Goal: Task Accomplishment & Management: Manage account settings

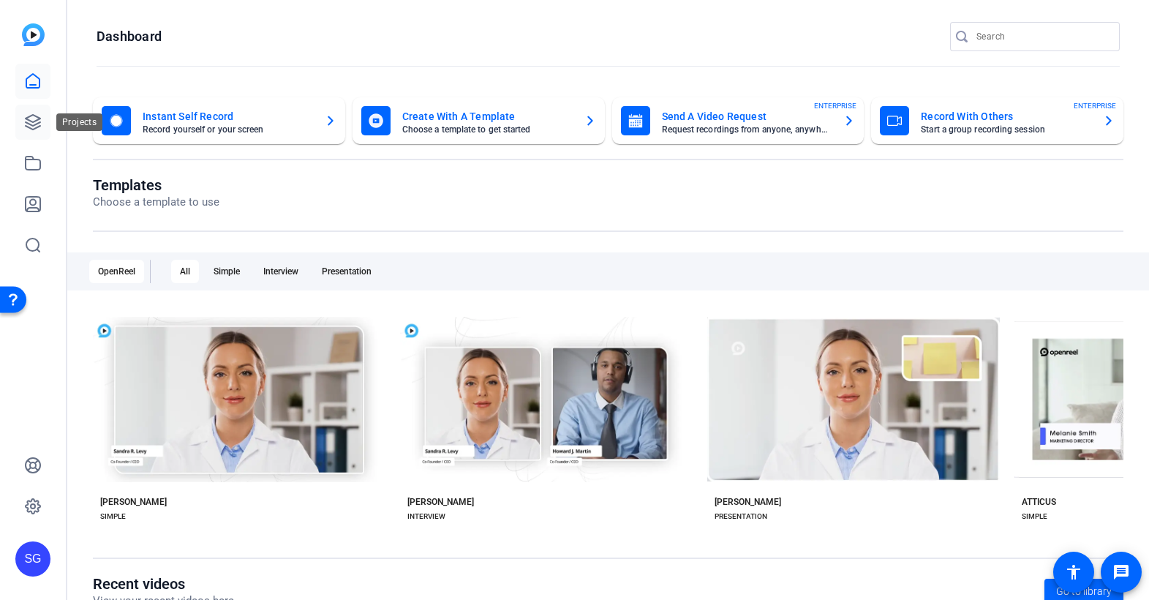
click at [31, 123] on icon at bounding box center [33, 122] width 18 height 18
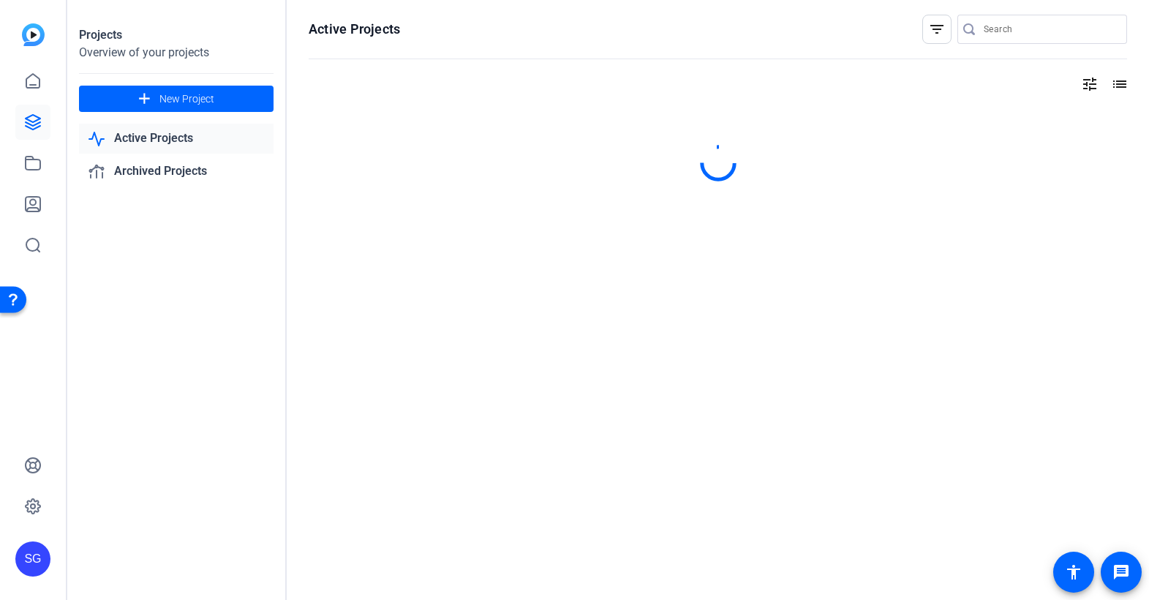
click at [1034, 23] on input "Search" at bounding box center [1050, 29] width 132 height 18
type input "td"
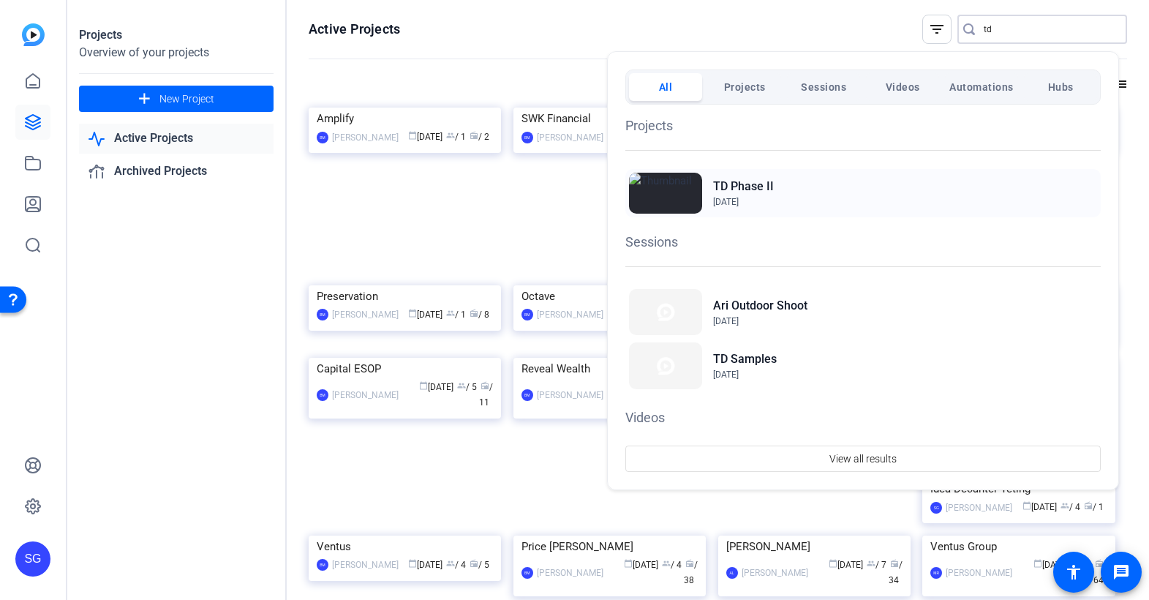
click at [745, 184] on h2 "TD Phase II" at bounding box center [743, 187] width 61 height 18
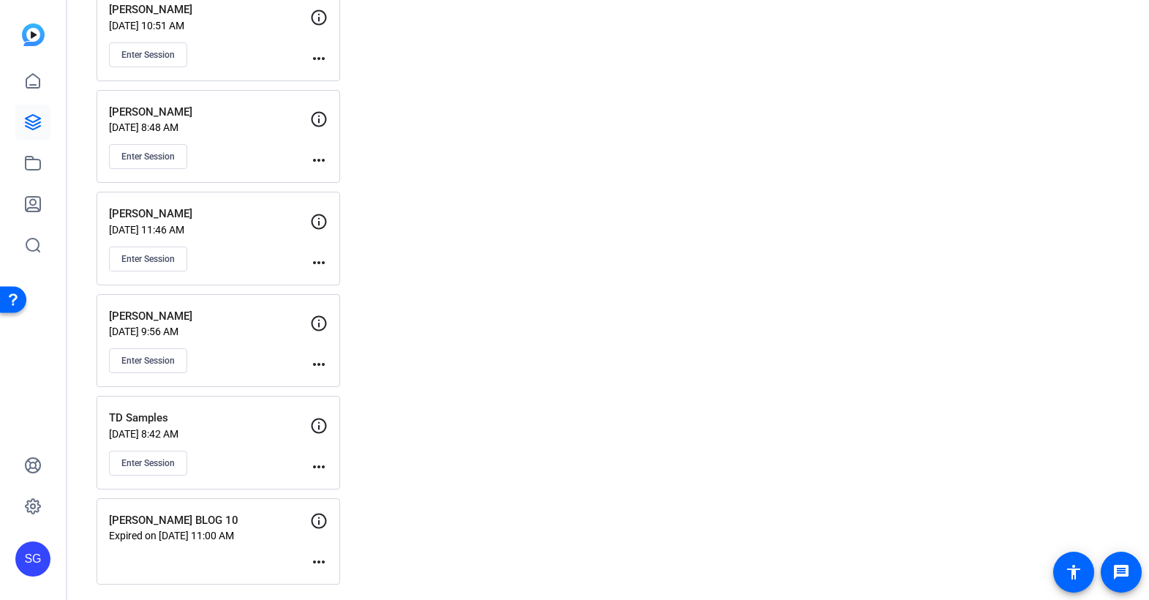
scroll to position [4931, 0]
click at [148, 418] on p "TD Samples" at bounding box center [209, 415] width 201 height 17
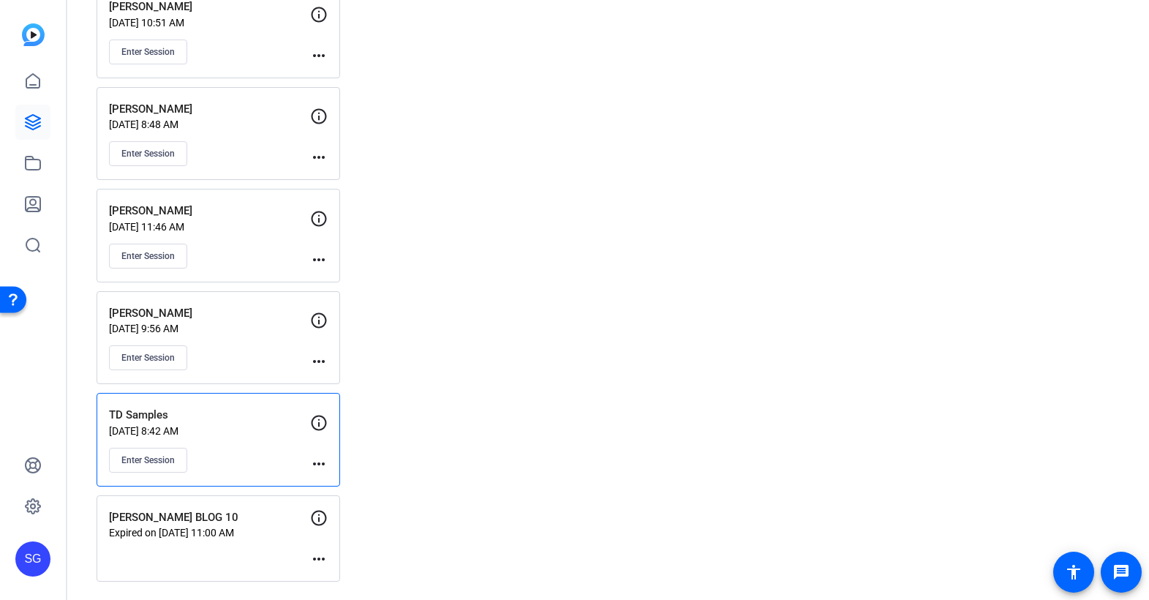
click at [153, 415] on p "TD Samples" at bounding box center [209, 415] width 201 height 17
click at [145, 414] on p "TD Samples" at bounding box center [209, 415] width 201 height 17
click at [141, 466] on button "Enter Session" at bounding box center [148, 460] width 78 height 25
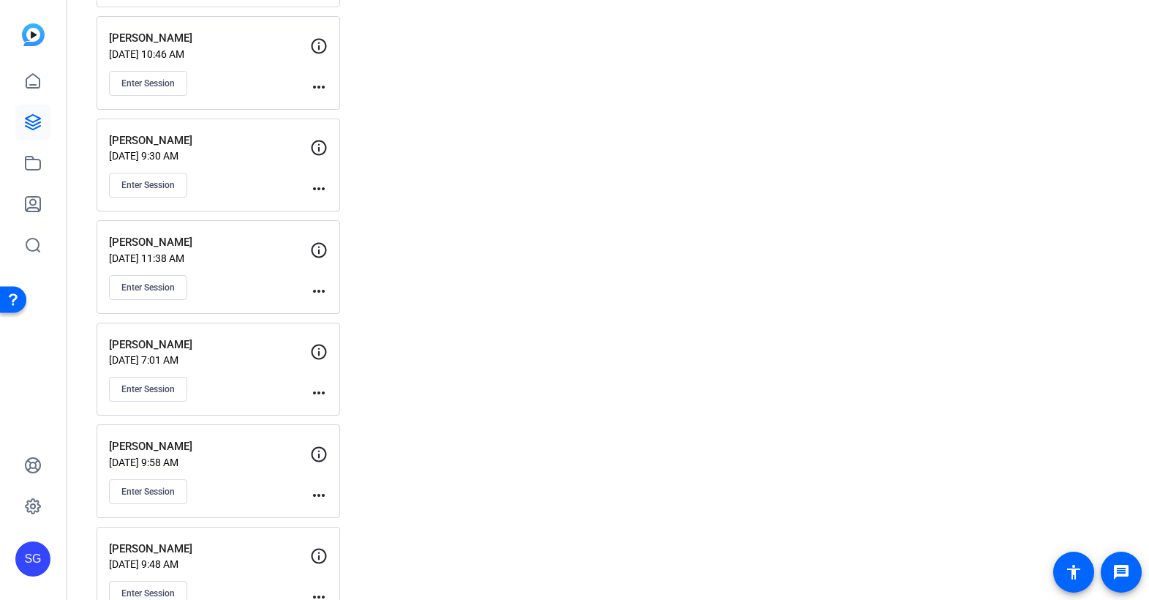
scroll to position [3210, 0]
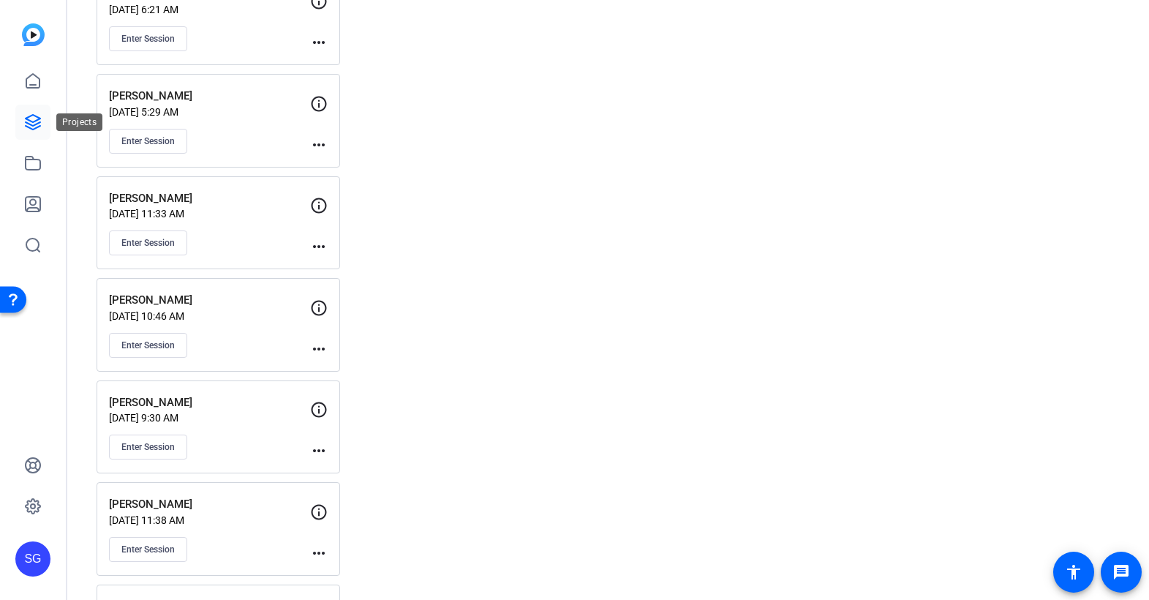
click at [27, 124] on icon at bounding box center [33, 122] width 18 height 18
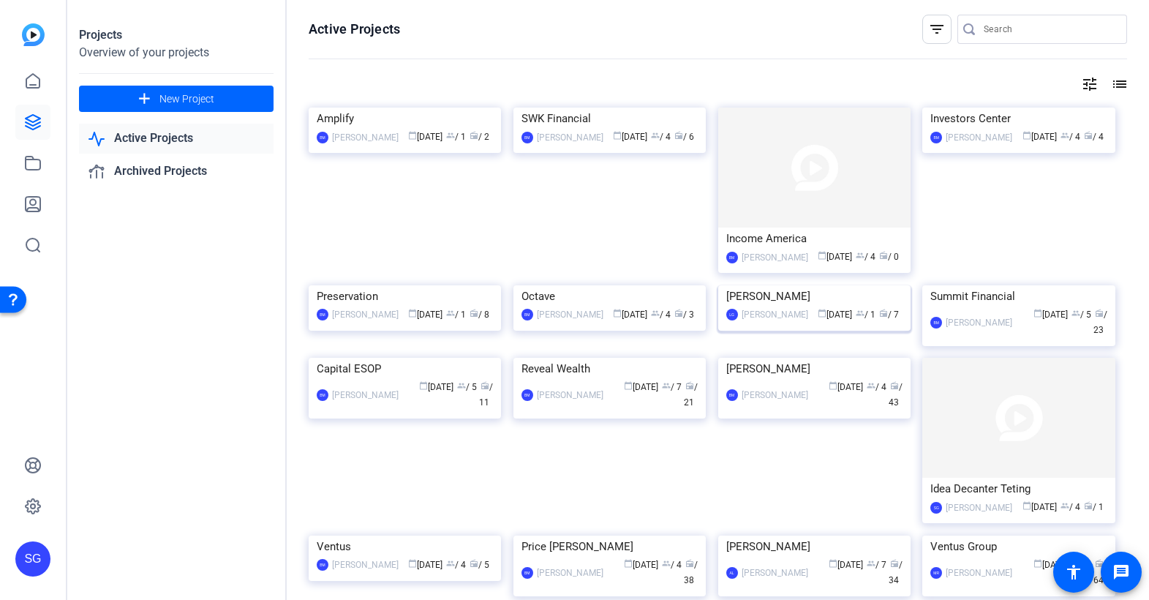
click at [787, 285] on img at bounding box center [814, 285] width 192 height 0
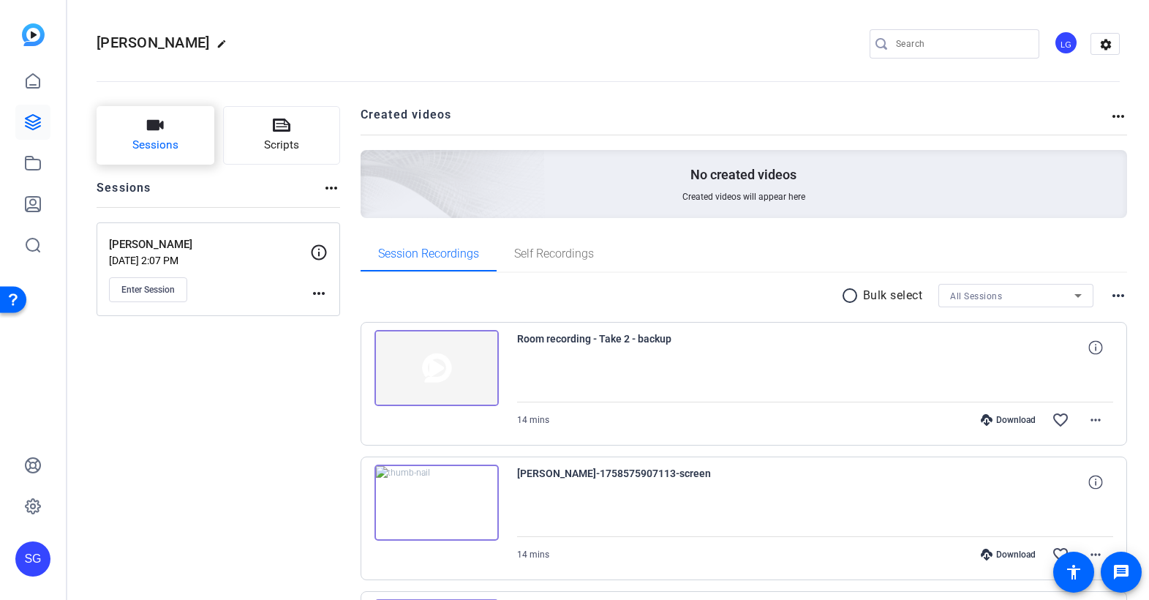
click at [175, 137] on span "Sessions" at bounding box center [155, 145] width 46 height 17
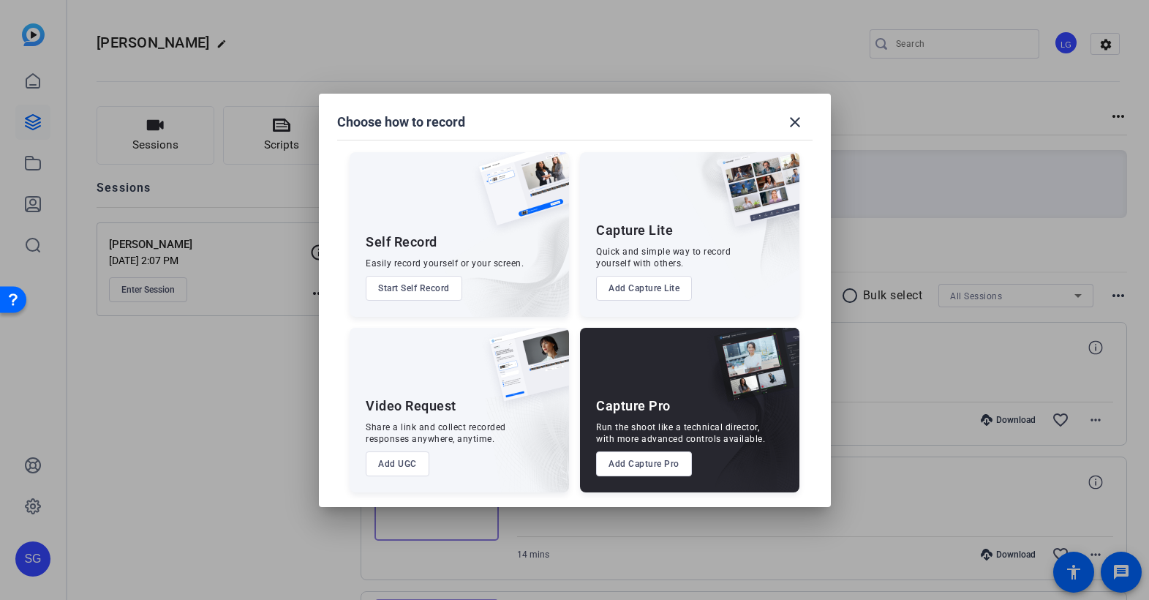
click at [428, 291] on button "Start Self Record" at bounding box center [414, 288] width 97 height 25
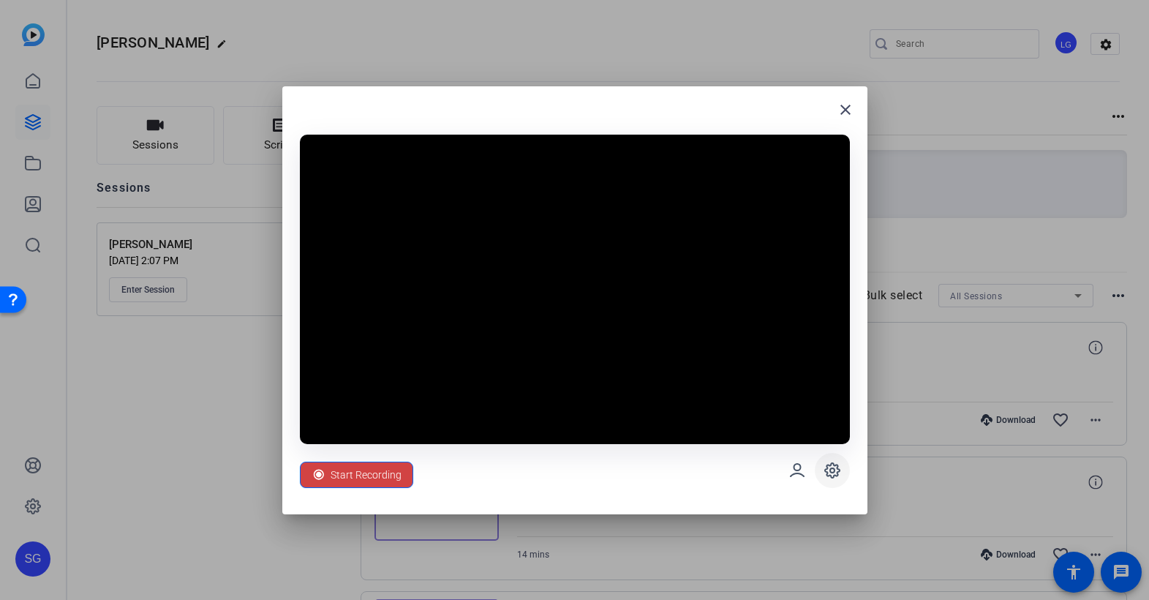
click at [831, 469] on icon at bounding box center [833, 471] width 18 height 18
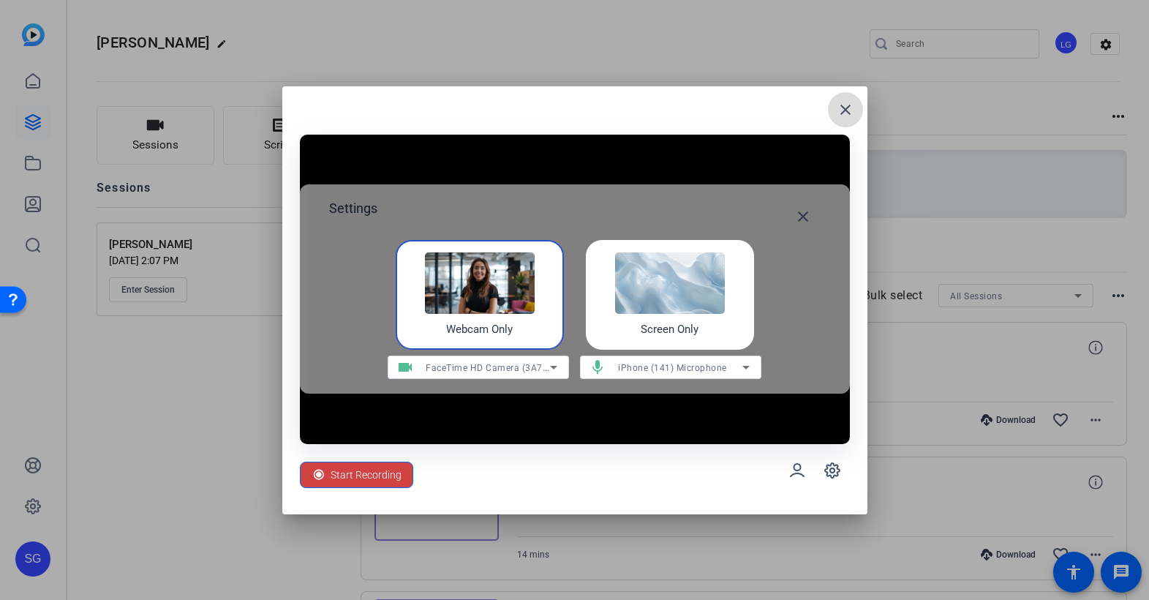
click at [841, 101] on mat-icon "close" at bounding box center [846, 110] width 18 height 18
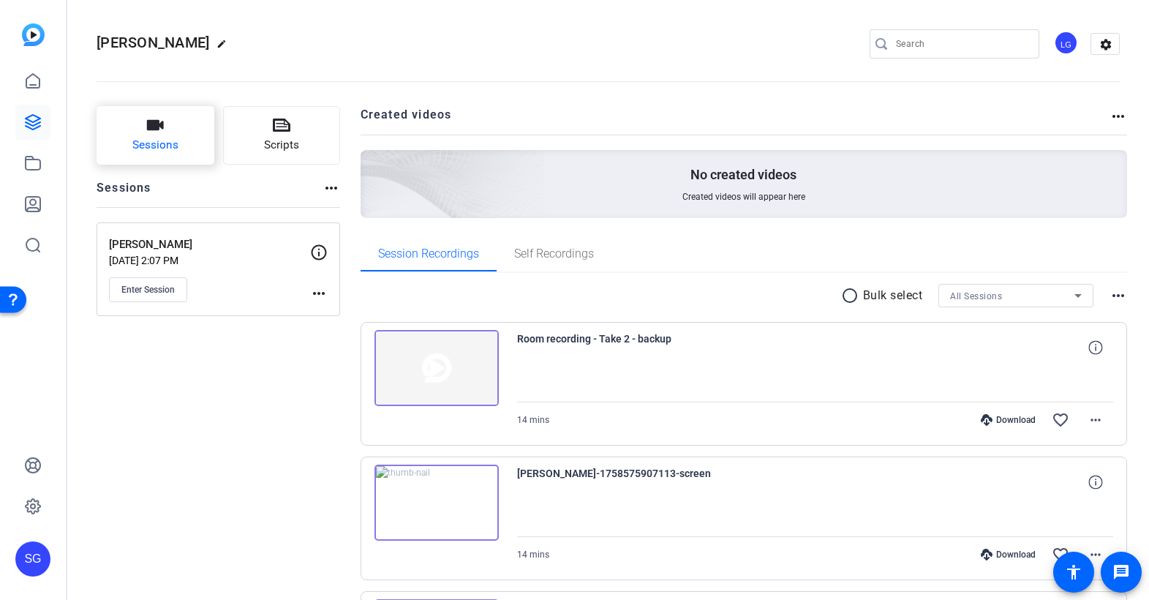
click at [155, 129] on icon "button" at bounding box center [155, 125] width 17 height 10
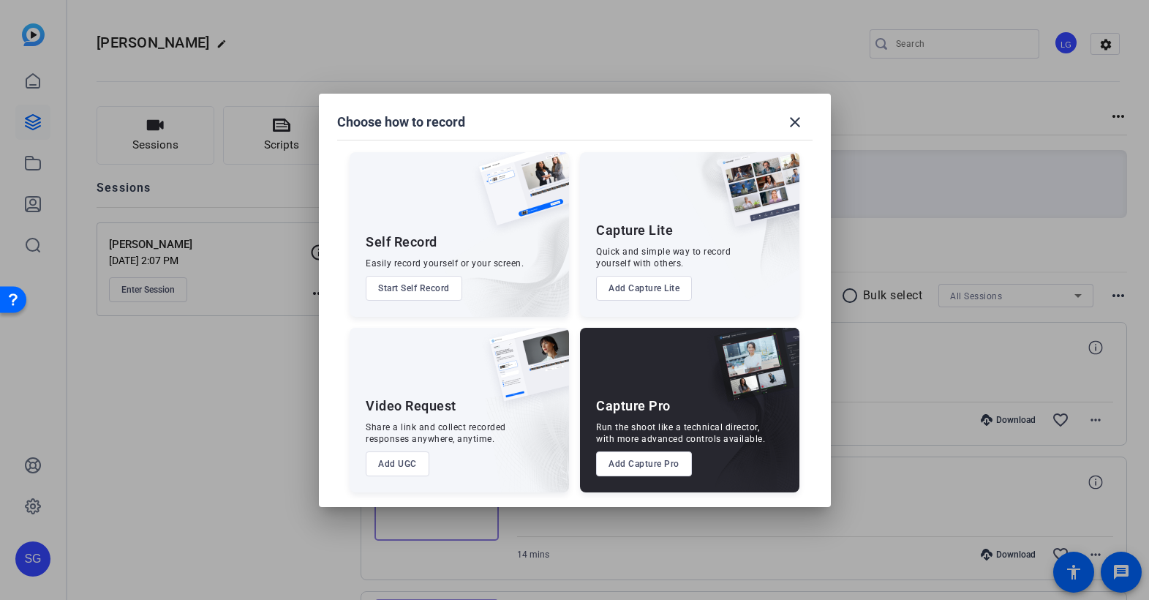
click at [407, 460] on button "Add UGC" at bounding box center [398, 463] width 64 height 25
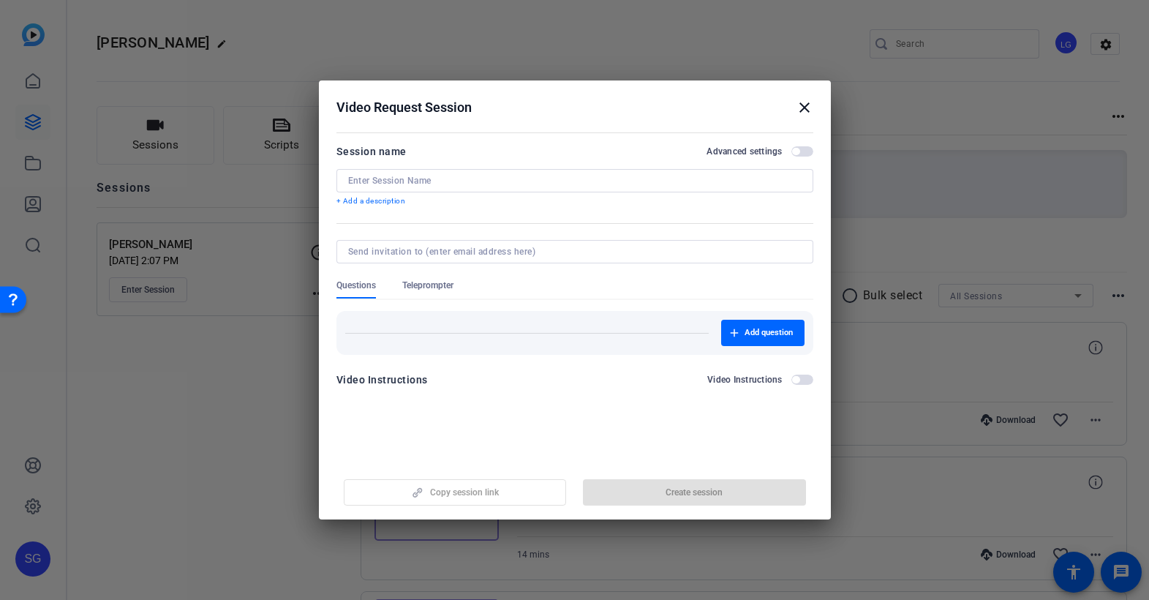
click at [425, 279] on span "Teleprompter" at bounding box center [427, 285] width 51 height 12
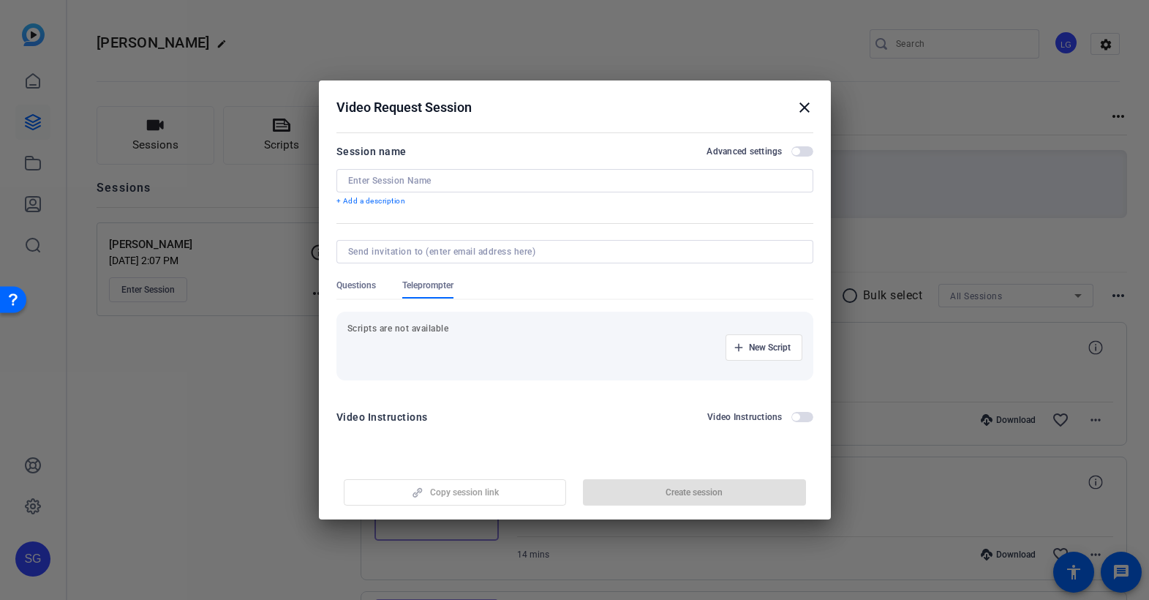
click at [520, 350] on div "New Script" at bounding box center [574, 347] width 455 height 26
click at [756, 342] on span "New Script" at bounding box center [770, 348] width 42 height 12
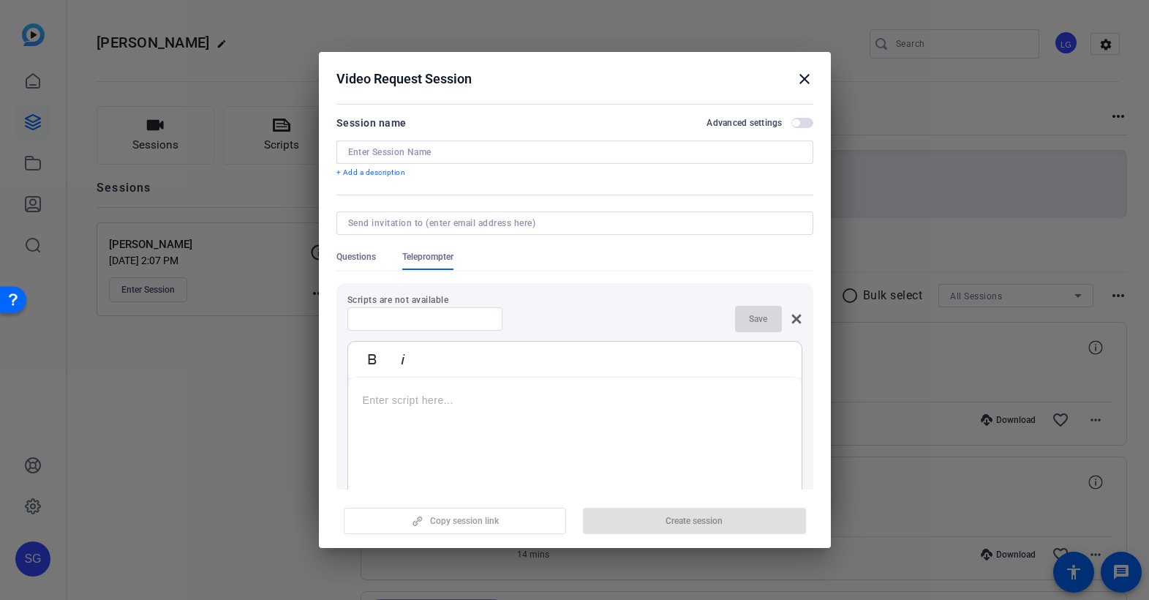
click at [802, 83] on mat-icon "close" at bounding box center [805, 79] width 18 height 18
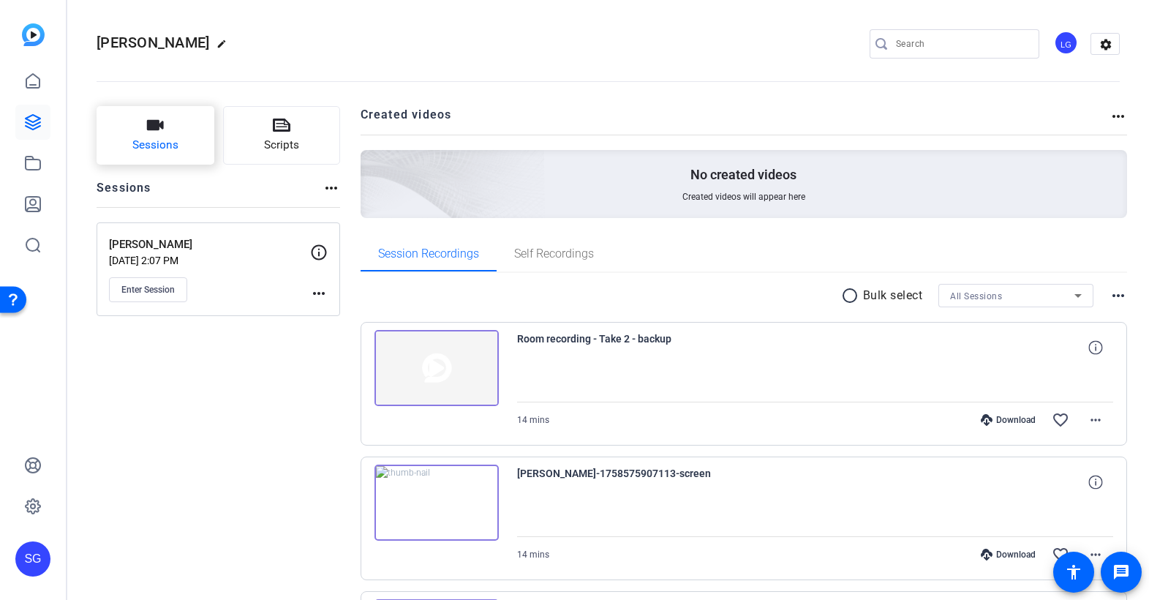
click at [172, 139] on span "Sessions" at bounding box center [155, 145] width 46 height 17
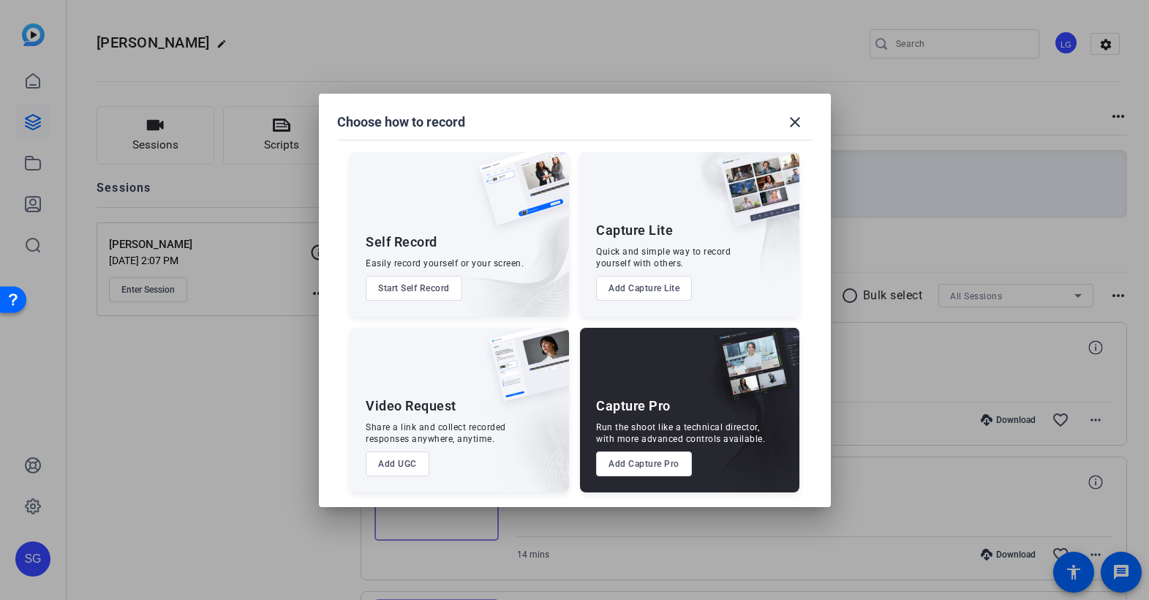
click at [650, 286] on button "Add Capture Lite" at bounding box center [644, 288] width 96 height 25
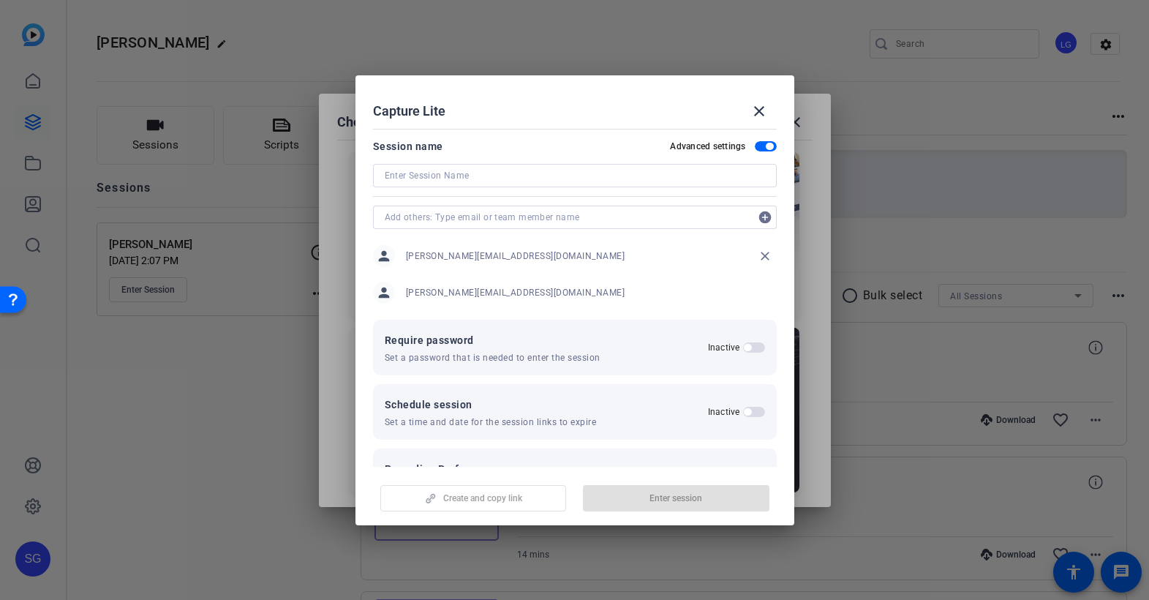
click at [550, 176] on input at bounding box center [575, 176] width 380 height 18
type input "test"
click at [645, 497] on span "button" at bounding box center [676, 498] width 187 height 35
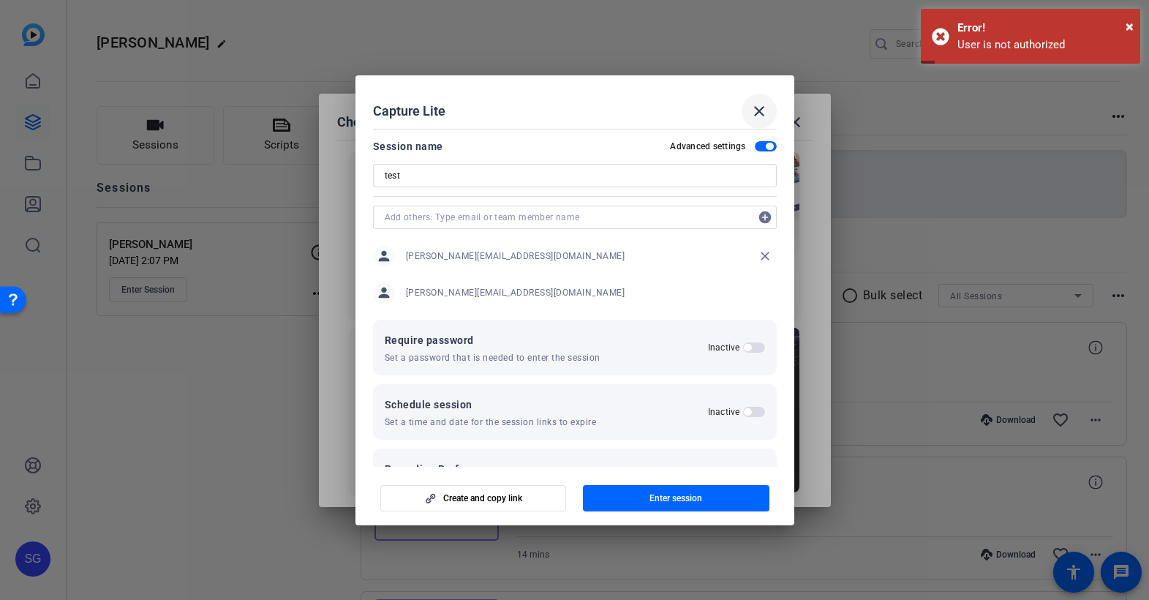
click at [761, 113] on mat-icon "close" at bounding box center [759, 111] width 18 height 18
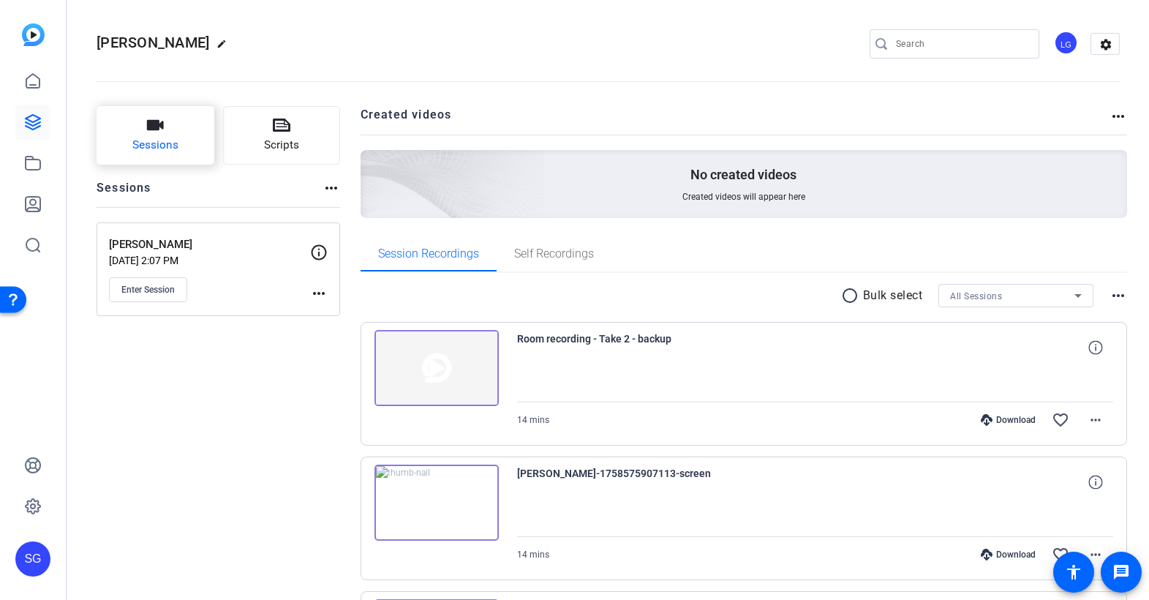
click at [151, 133] on icon "button" at bounding box center [155, 125] width 18 height 18
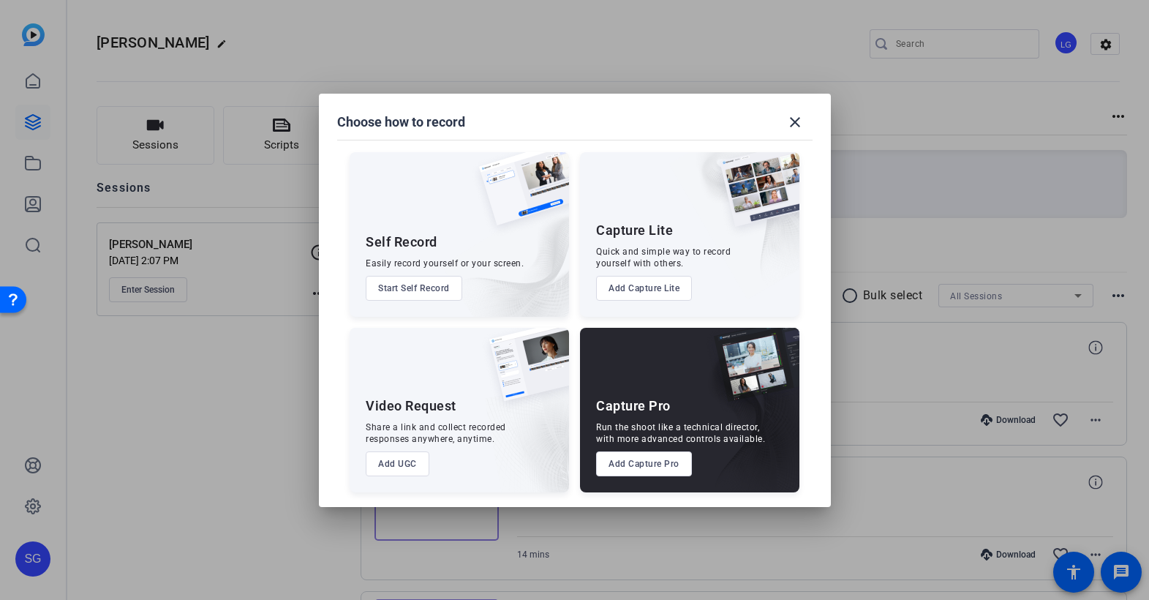
click at [654, 289] on button "Add Capture Lite" at bounding box center [644, 288] width 96 height 25
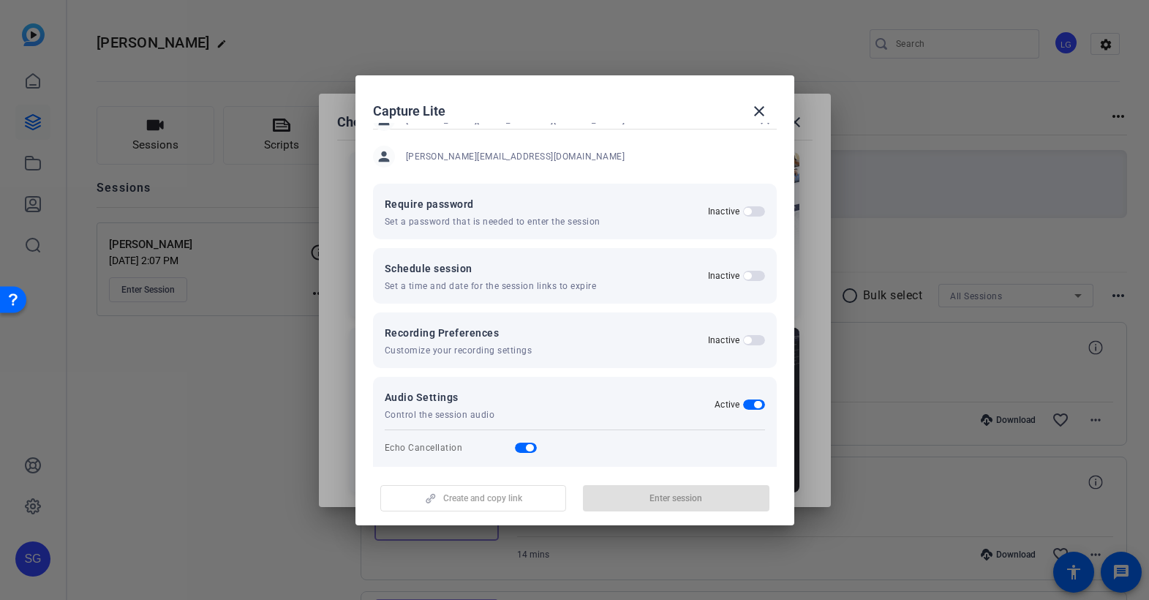
scroll to position [180, 0]
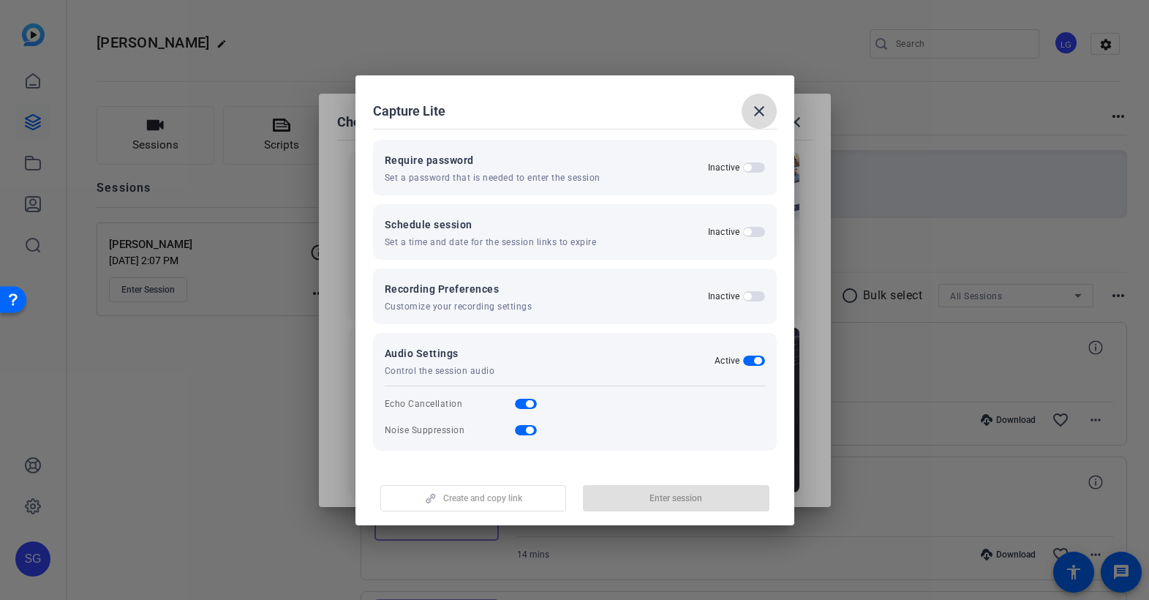
click at [755, 111] on mat-icon "close" at bounding box center [759, 111] width 18 height 18
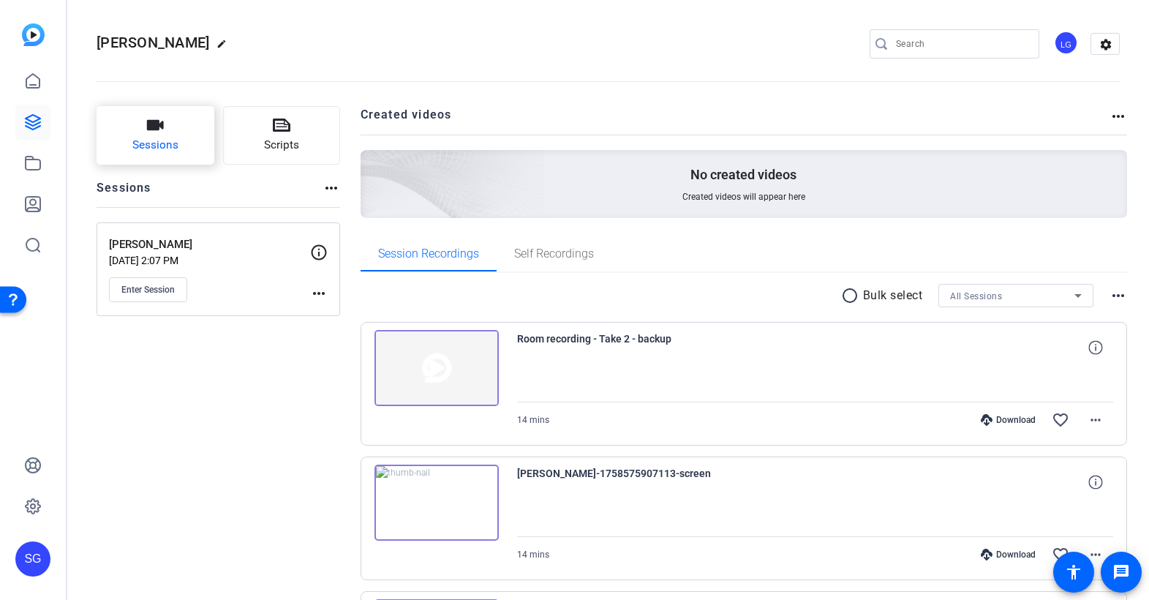
click at [169, 129] on button "Sessions" at bounding box center [156, 135] width 118 height 59
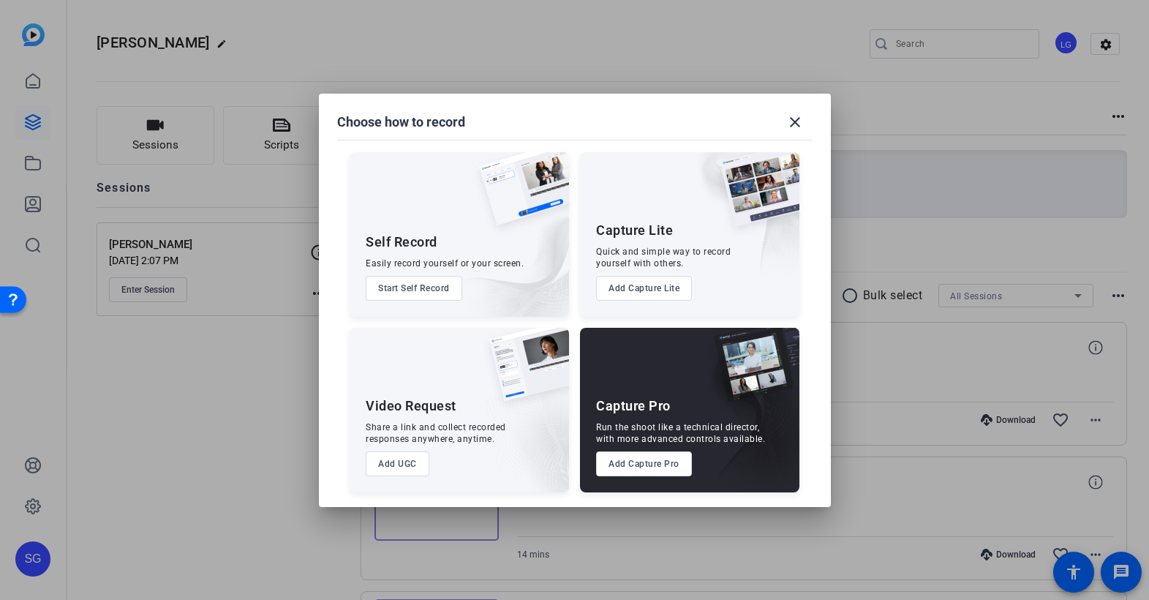
click at [505, 56] on div at bounding box center [574, 300] width 1149 height 600
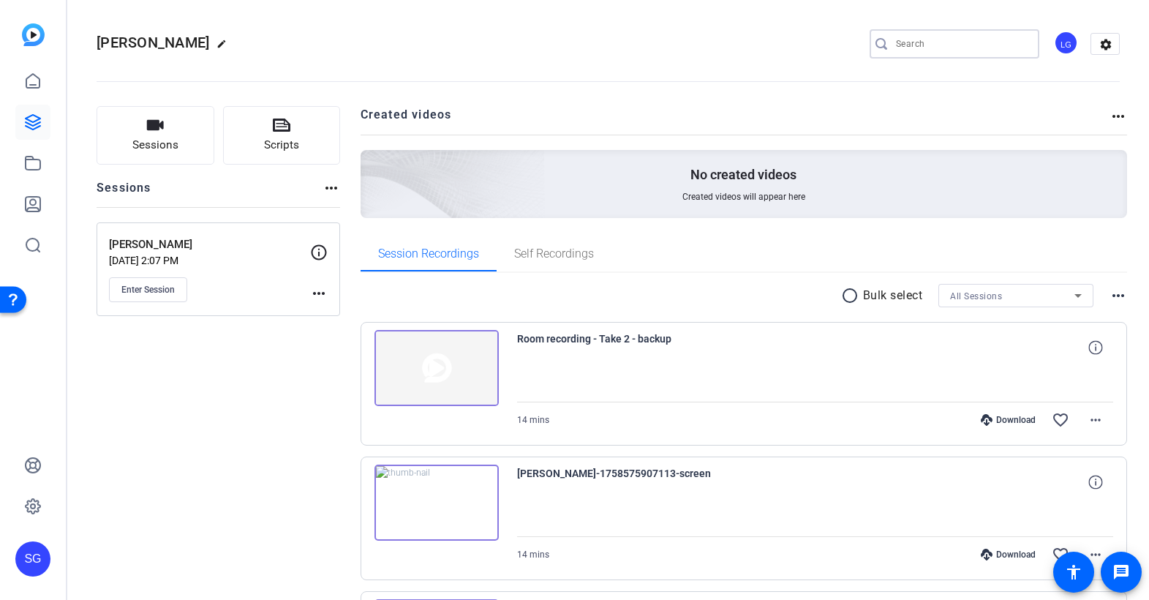
click at [934, 47] on input "Search" at bounding box center [962, 44] width 132 height 18
type input "ivi"
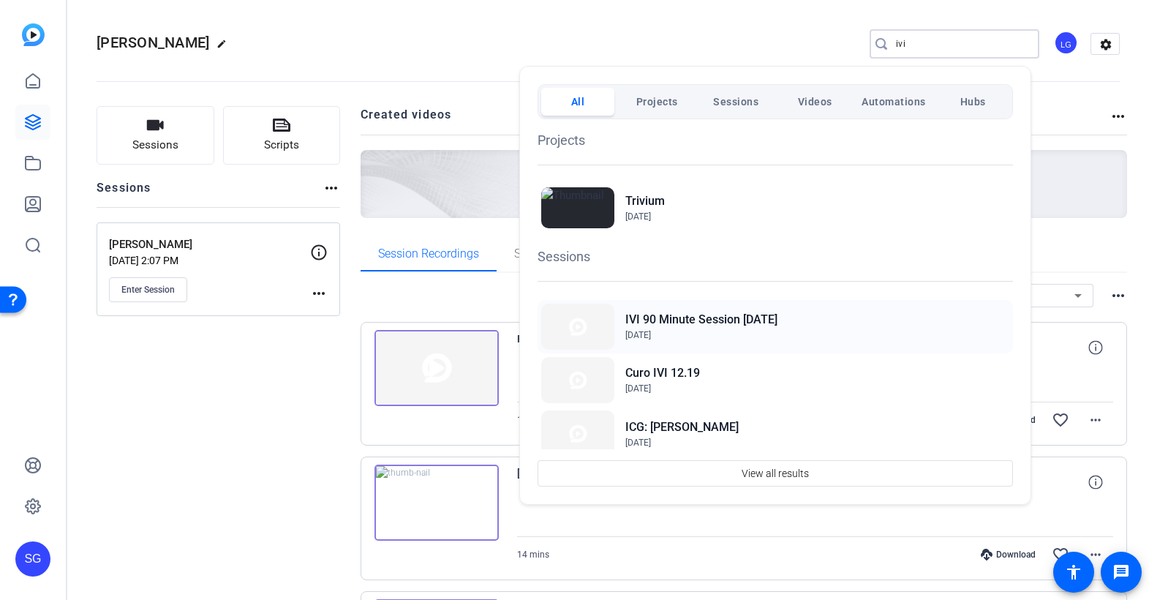
click at [679, 322] on h2 "IVI 90 Minute Session Jan. 31st" at bounding box center [701, 320] width 152 height 18
click at [42, 122] on div at bounding box center [574, 300] width 1149 height 600
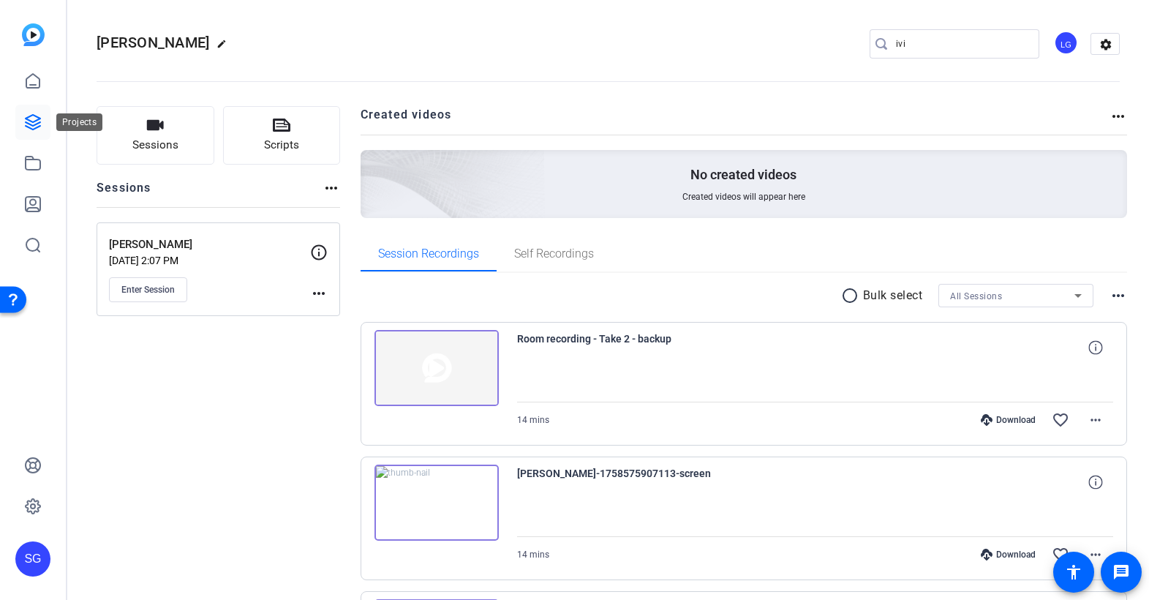
click at [39, 122] on icon at bounding box center [33, 122] width 15 height 15
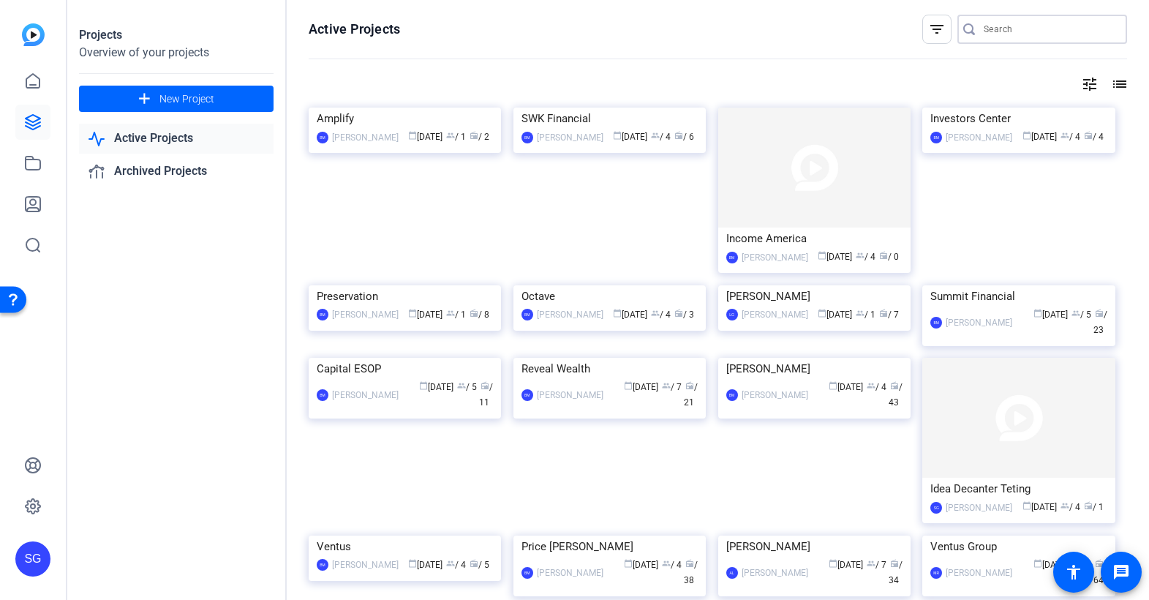
click at [984, 31] on input "Search" at bounding box center [1050, 29] width 132 height 18
type input "TD Phase III"
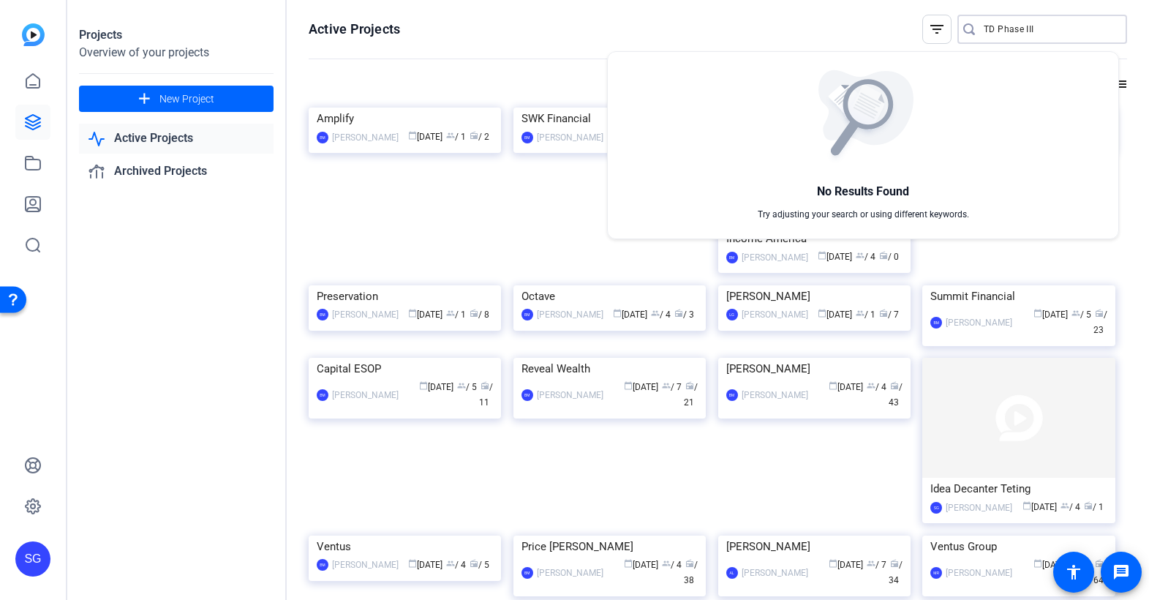
click at [1027, 25] on div at bounding box center [574, 300] width 1149 height 600
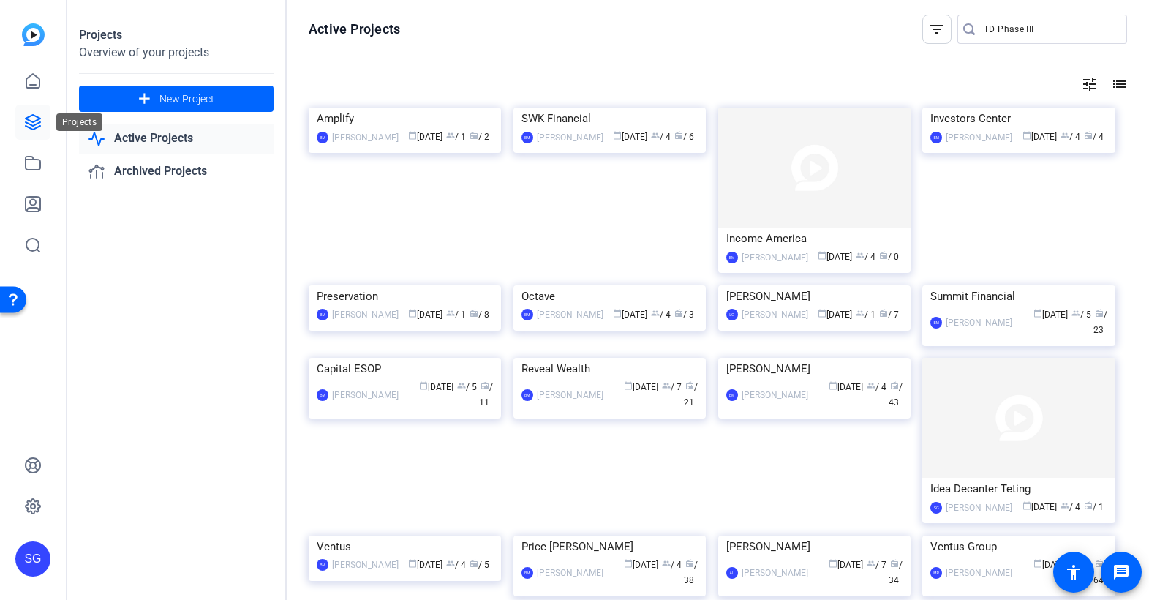
click at [31, 121] on icon at bounding box center [33, 122] width 15 height 15
click at [156, 92] on span at bounding box center [176, 98] width 195 height 35
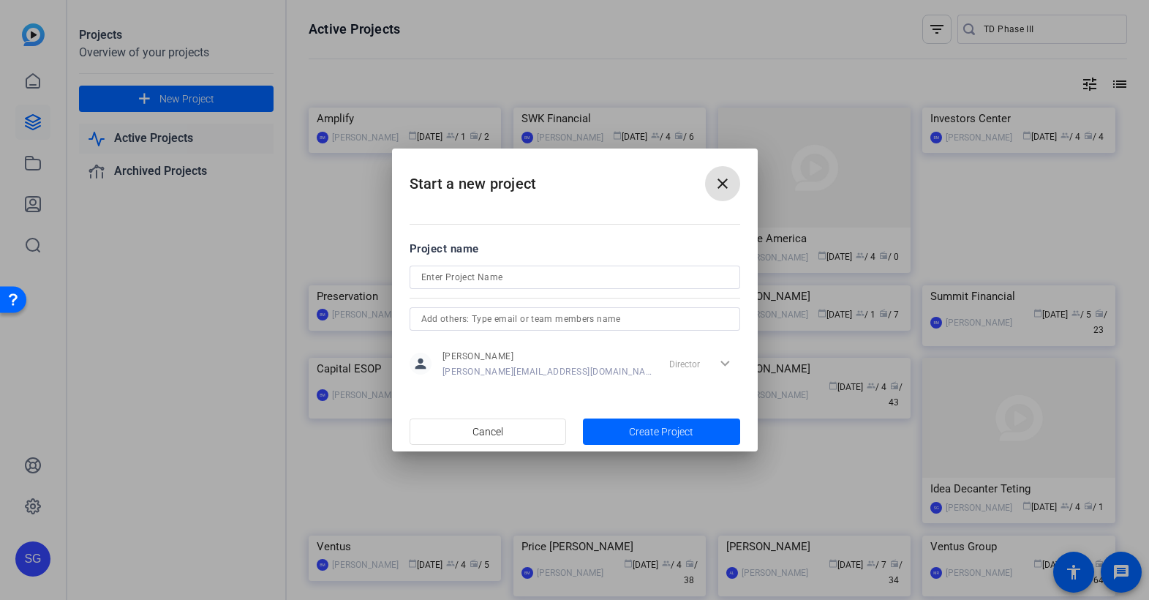
click at [483, 277] on input at bounding box center [574, 277] width 307 height 18
type input "TD Phase III"
click at [662, 429] on span "Create Project" at bounding box center [661, 431] width 64 height 15
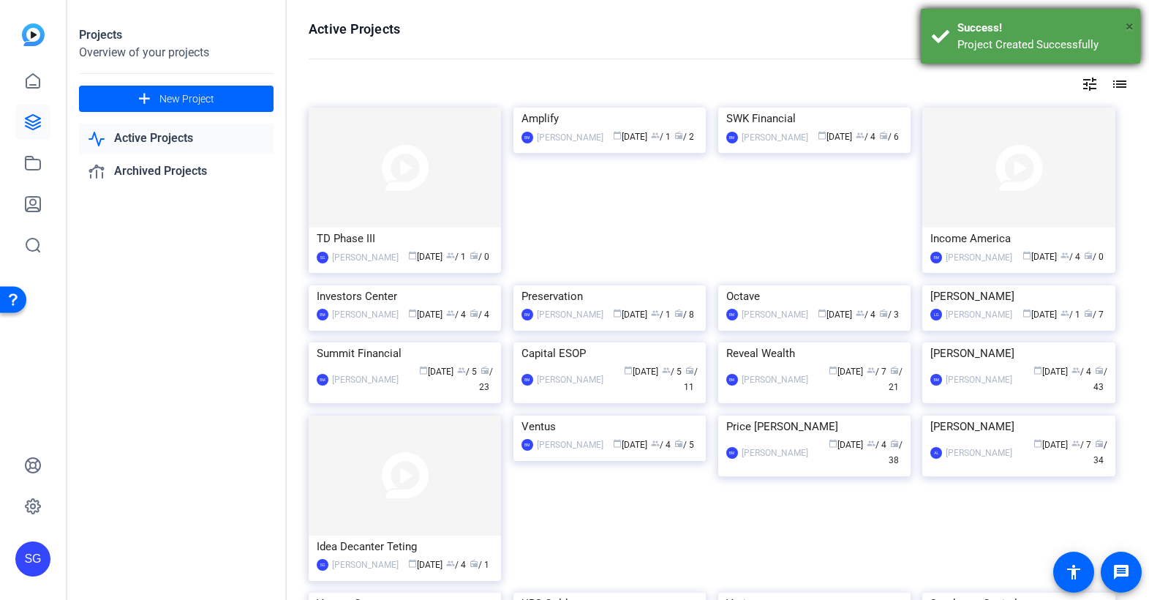
click at [1128, 29] on span "×" at bounding box center [1130, 27] width 8 height 18
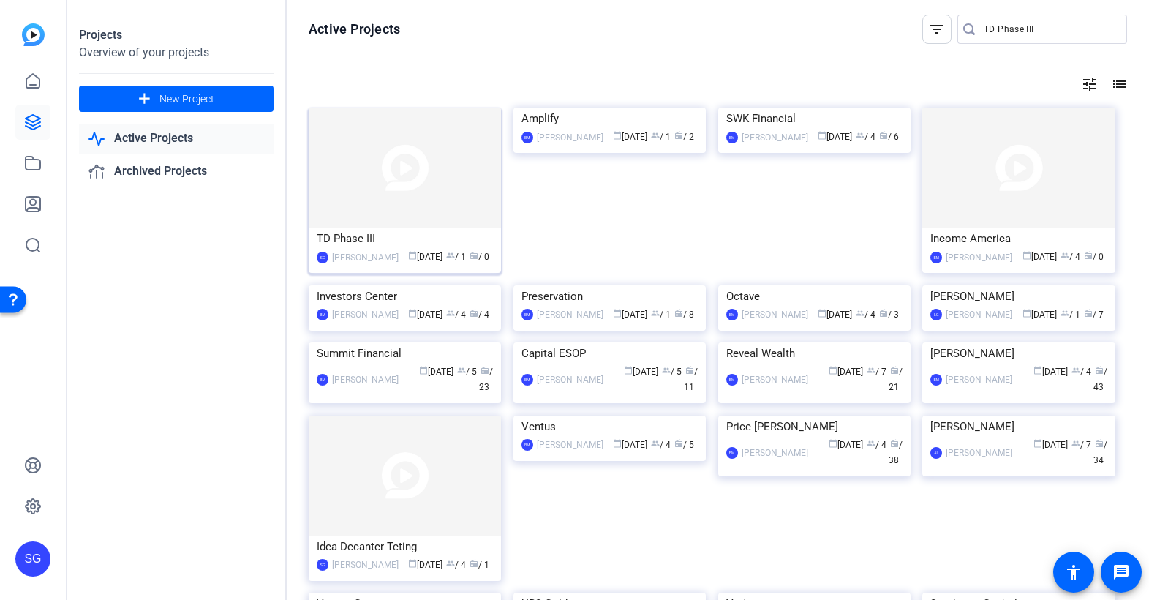
click at [431, 201] on img at bounding box center [405, 168] width 192 height 120
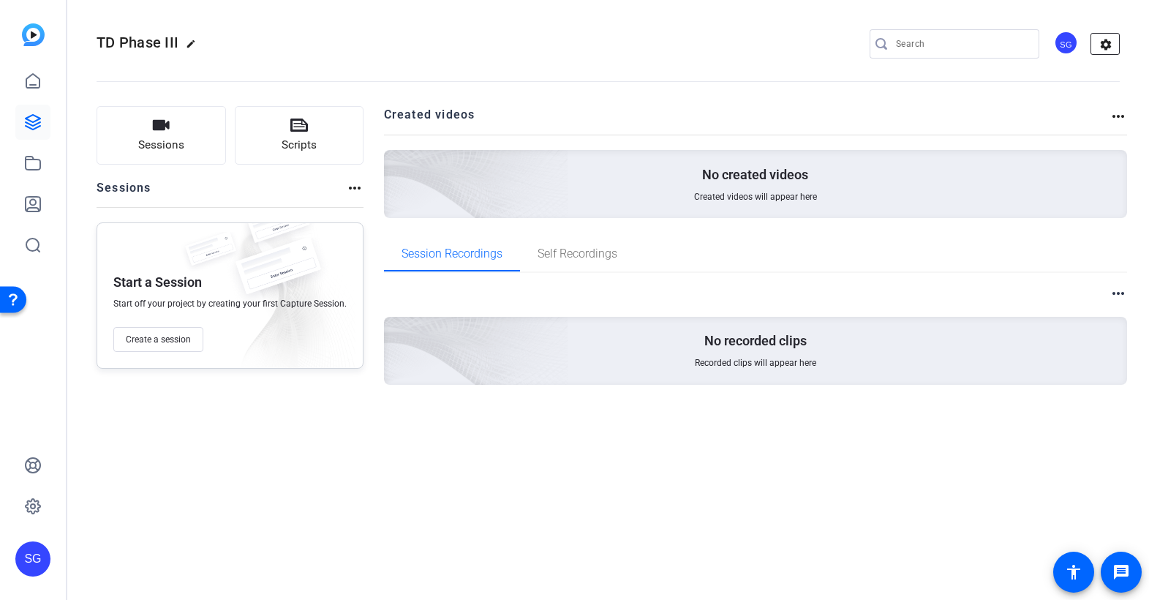
click at [1107, 45] on mat-icon "settings" at bounding box center [1105, 45] width 29 height 22
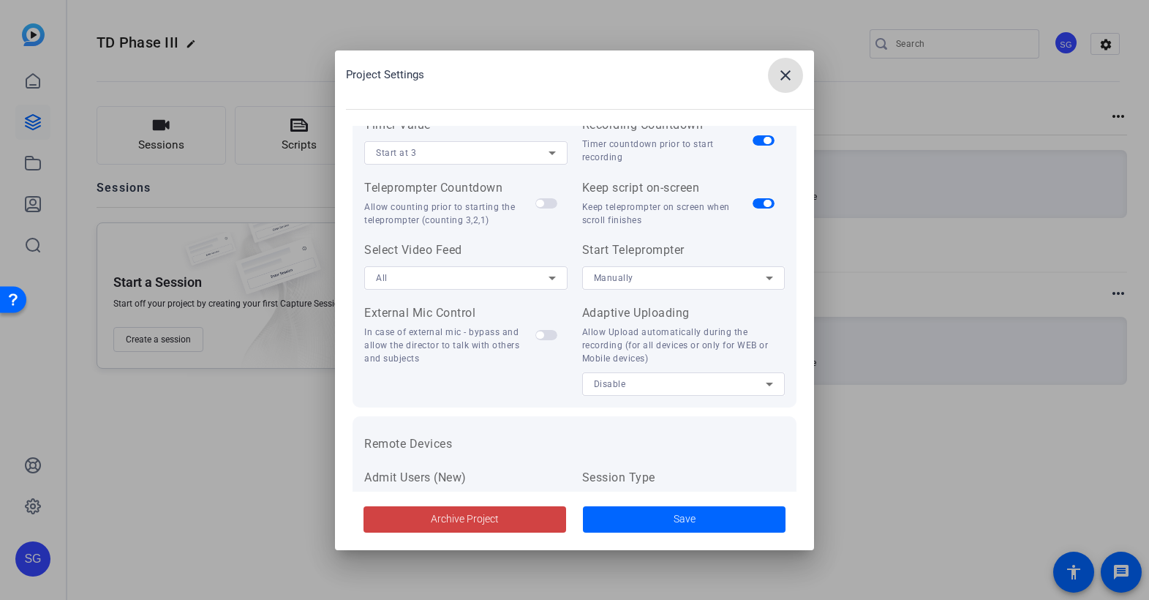
scroll to position [302, 0]
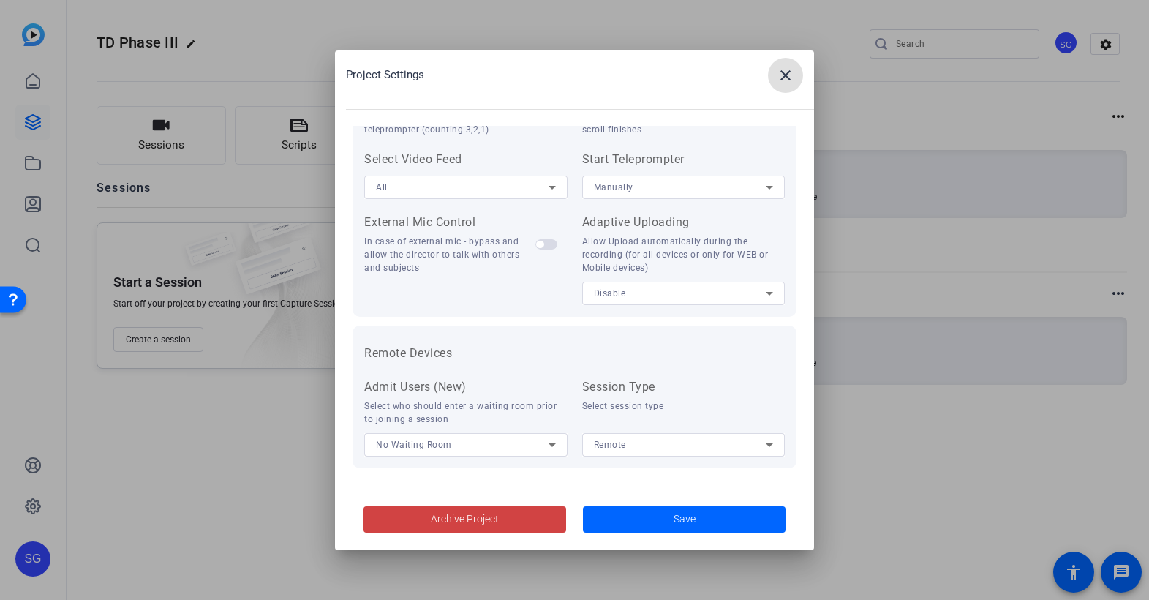
click at [777, 68] on mat-icon "close" at bounding box center [786, 76] width 18 height 18
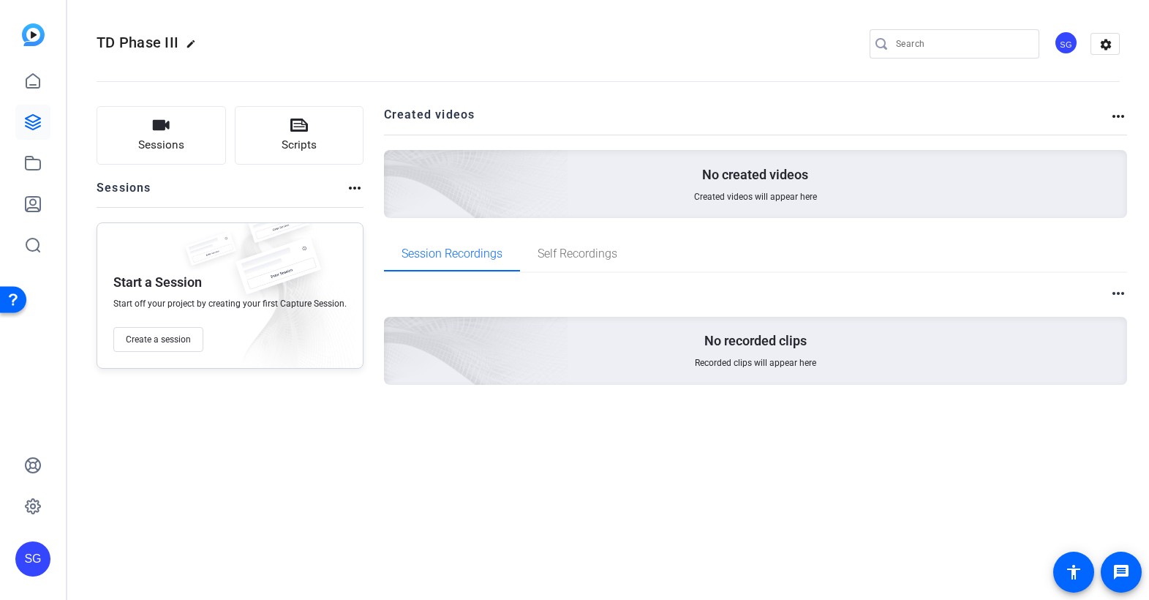
click at [1071, 37] on div "SG" at bounding box center [1066, 43] width 24 height 24
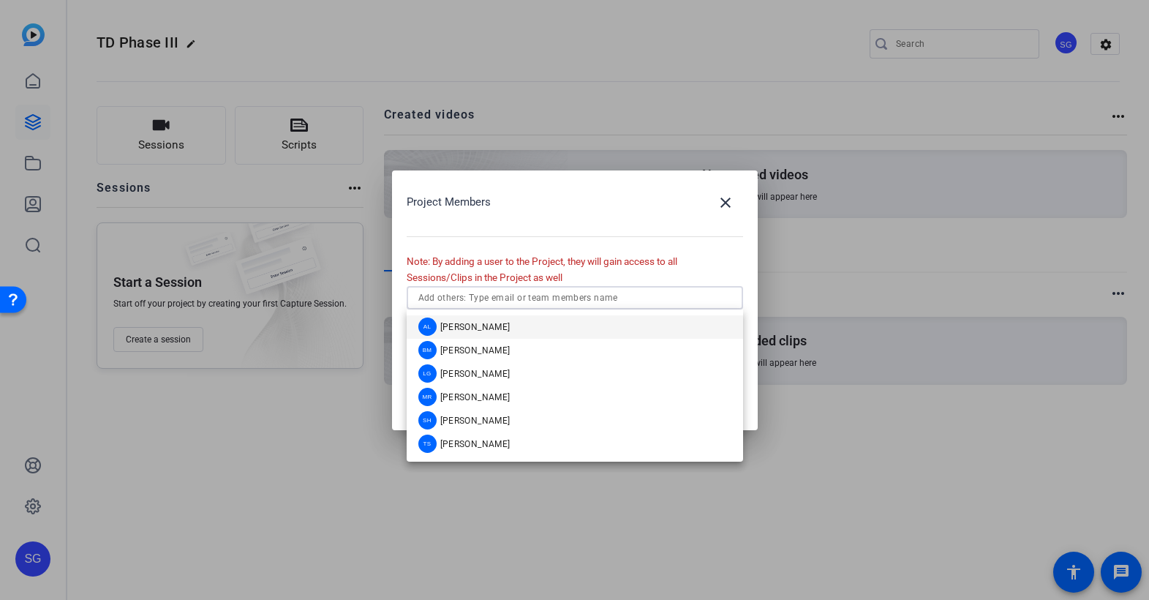
click at [617, 292] on input "text" at bounding box center [574, 298] width 313 height 18
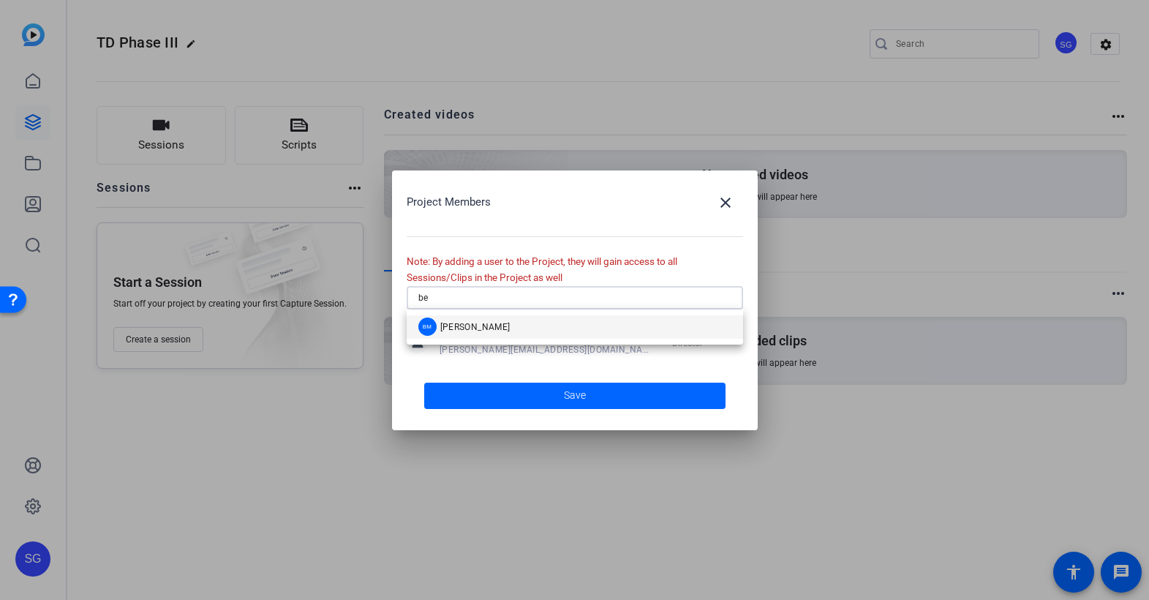
type input "be"
click at [547, 331] on mat-option "BM Betsy Mugavero" at bounding box center [575, 326] width 336 height 23
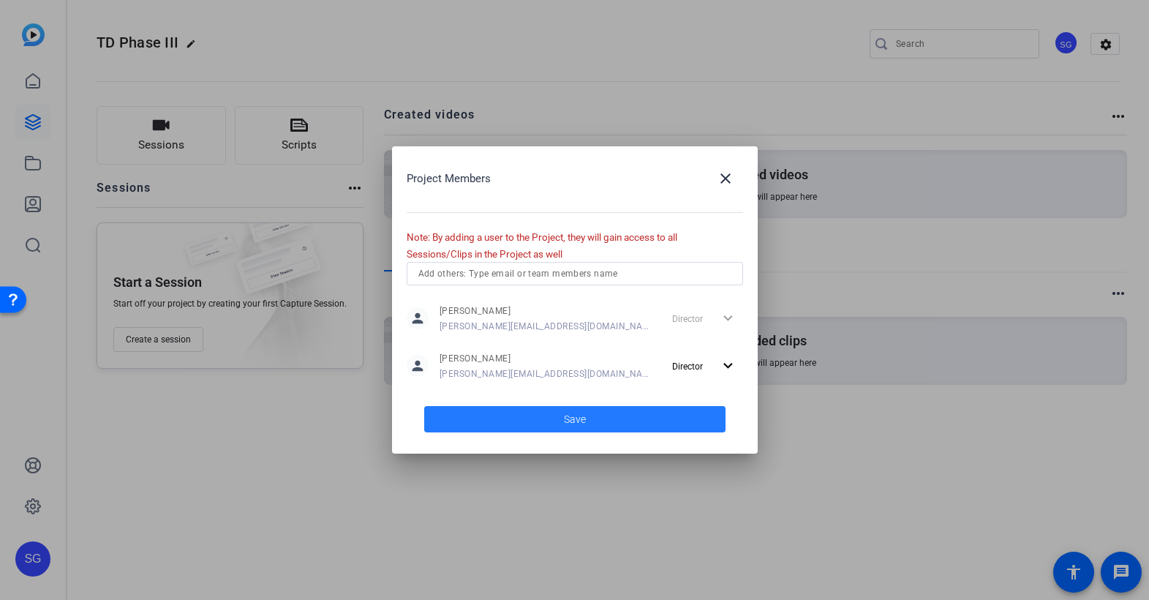
click at [530, 414] on span at bounding box center [574, 419] width 301 height 35
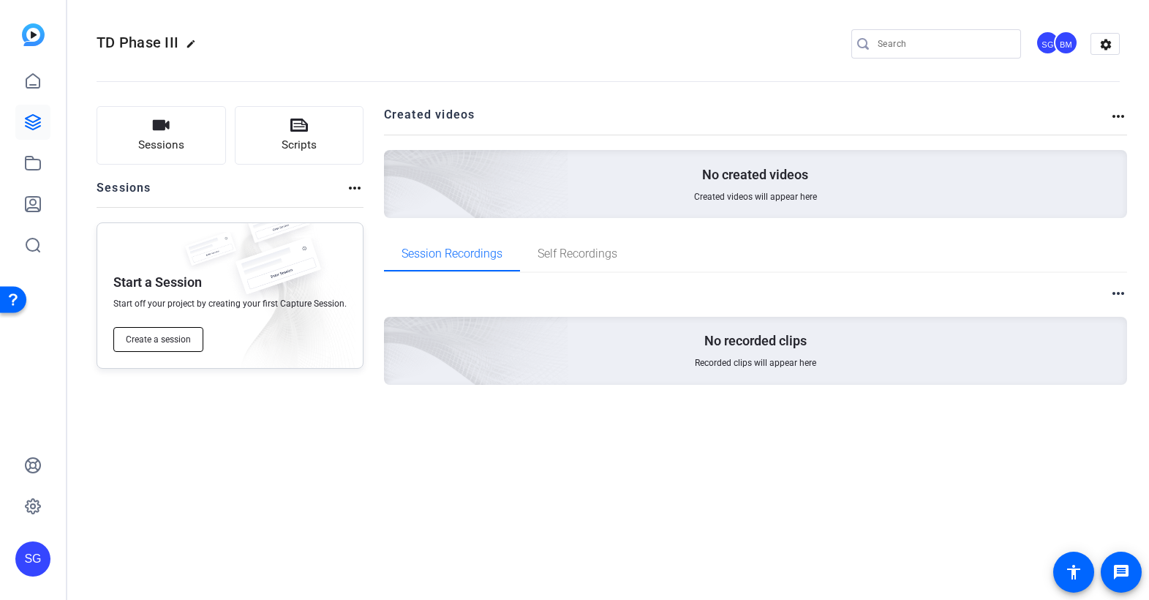
click at [166, 338] on span "Create a session" at bounding box center [158, 340] width 65 height 12
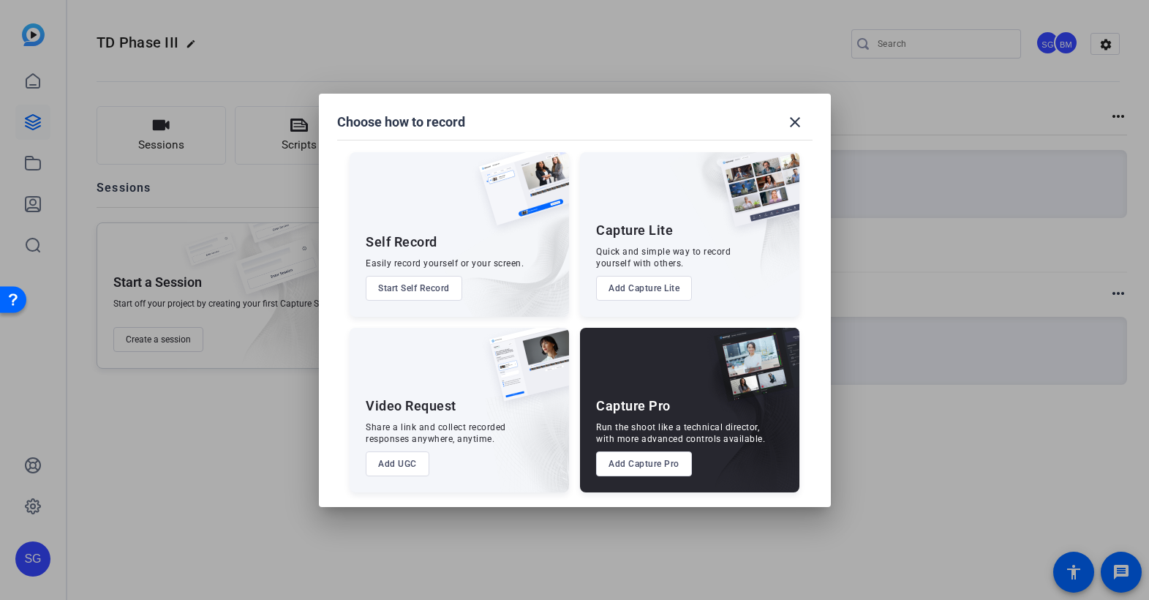
click at [402, 463] on button "Add UGC" at bounding box center [398, 463] width 64 height 25
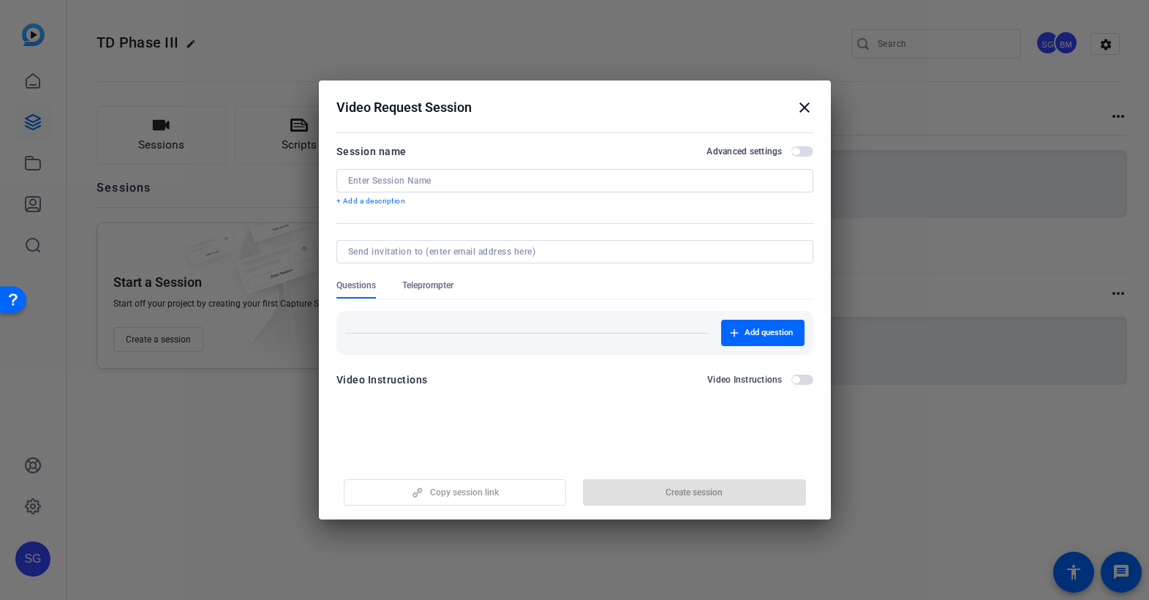
click at [470, 174] on div at bounding box center [575, 180] width 454 height 23
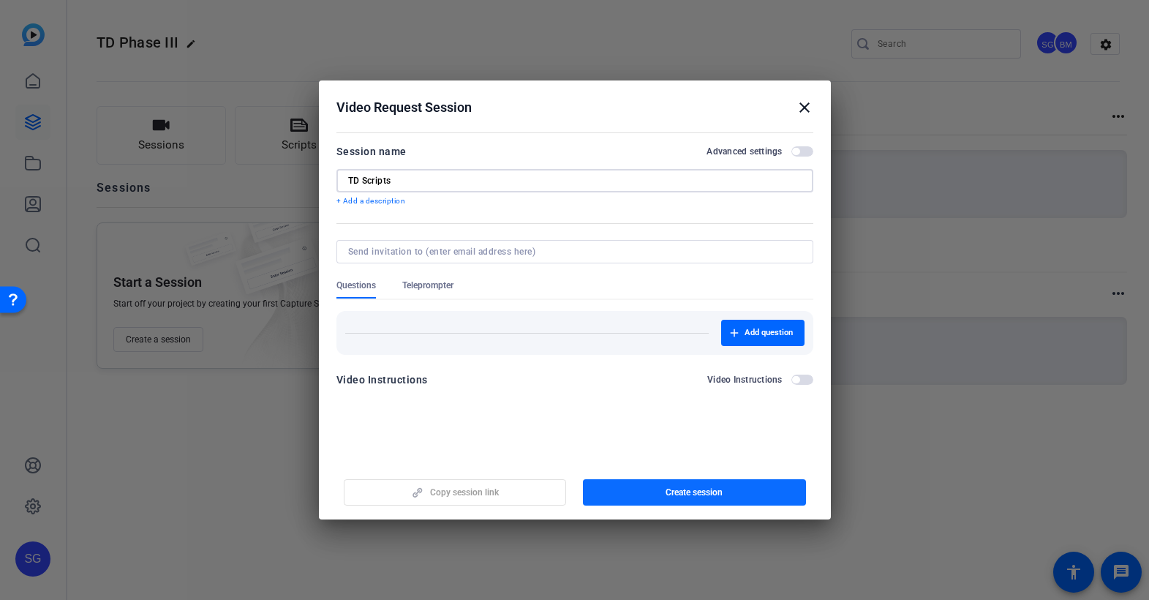
type input "TD Scripts"
click at [677, 486] on span "Create session" at bounding box center [694, 492] width 57 height 12
click at [808, 106] on mat-icon "close" at bounding box center [805, 108] width 18 height 18
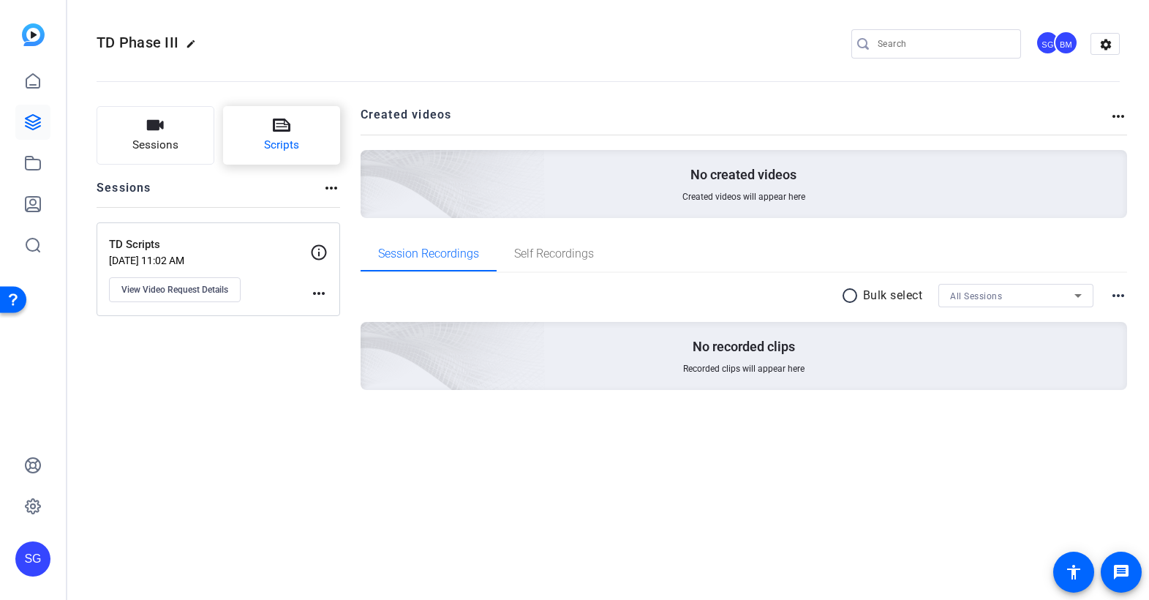
click at [293, 132] on button "Scripts" at bounding box center [282, 135] width 118 height 59
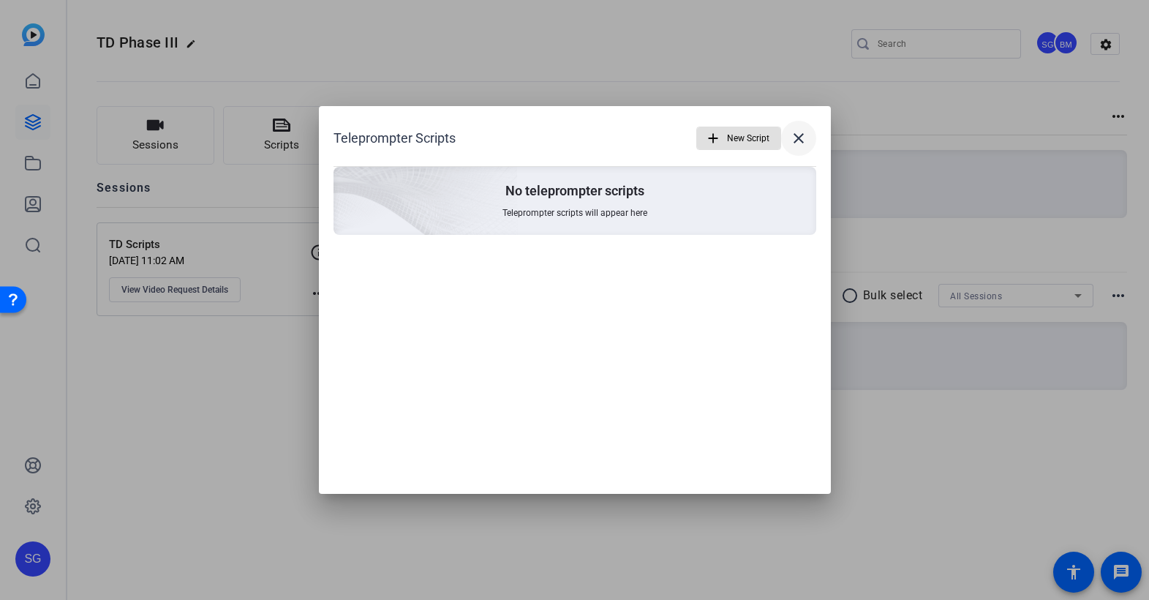
click at [799, 138] on mat-icon "close" at bounding box center [799, 138] width 18 height 18
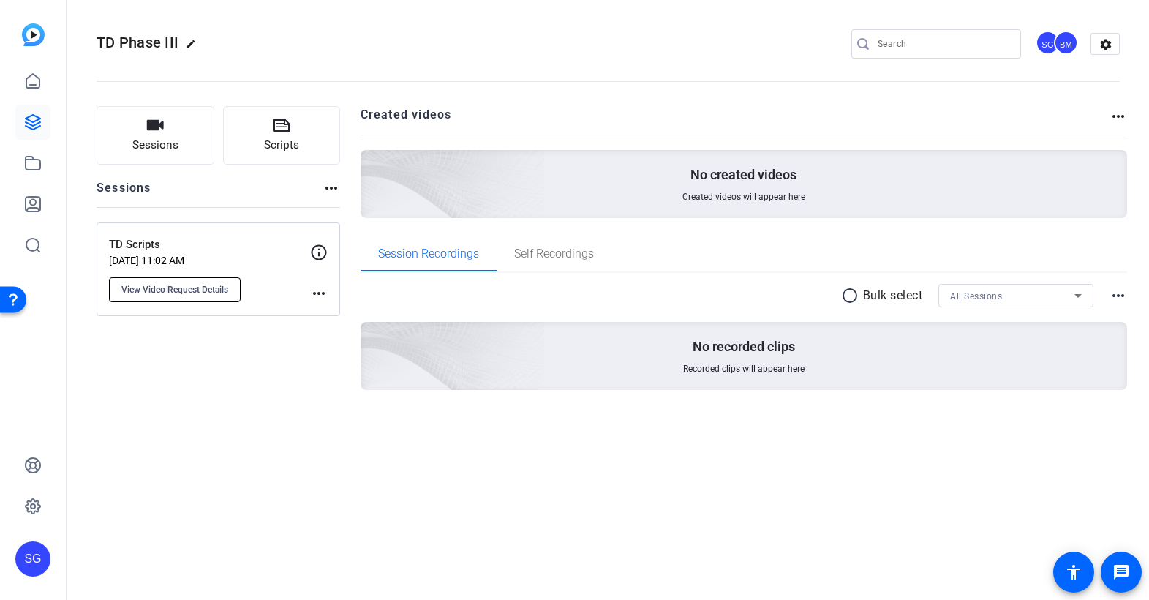
click at [198, 287] on span "View Video Request Details" at bounding box center [174, 290] width 107 height 12
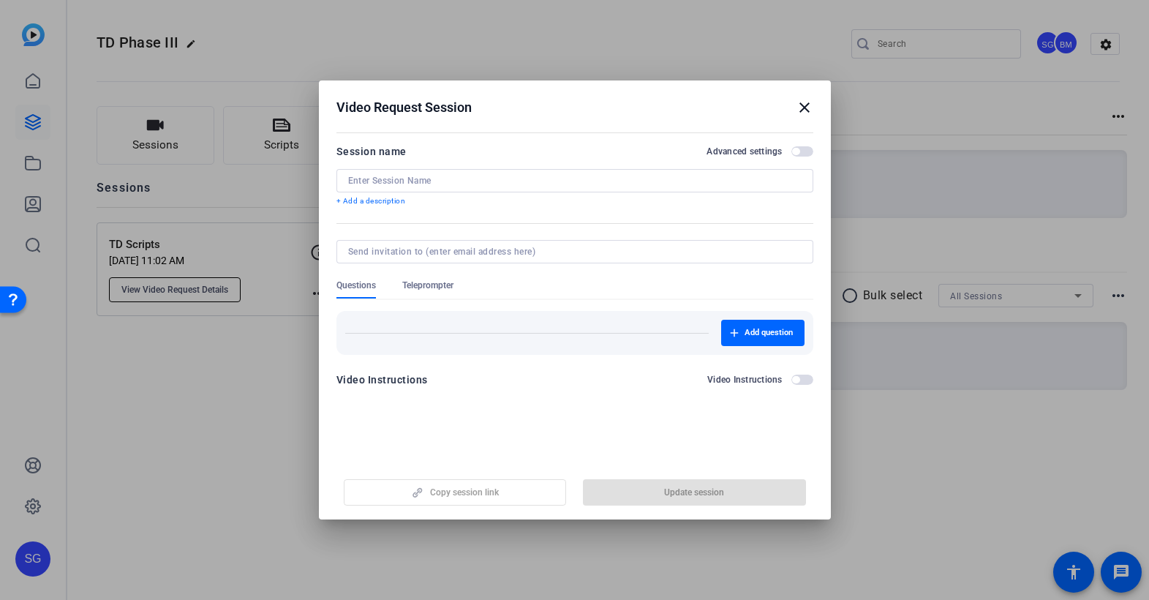
type input "TD Scripts"
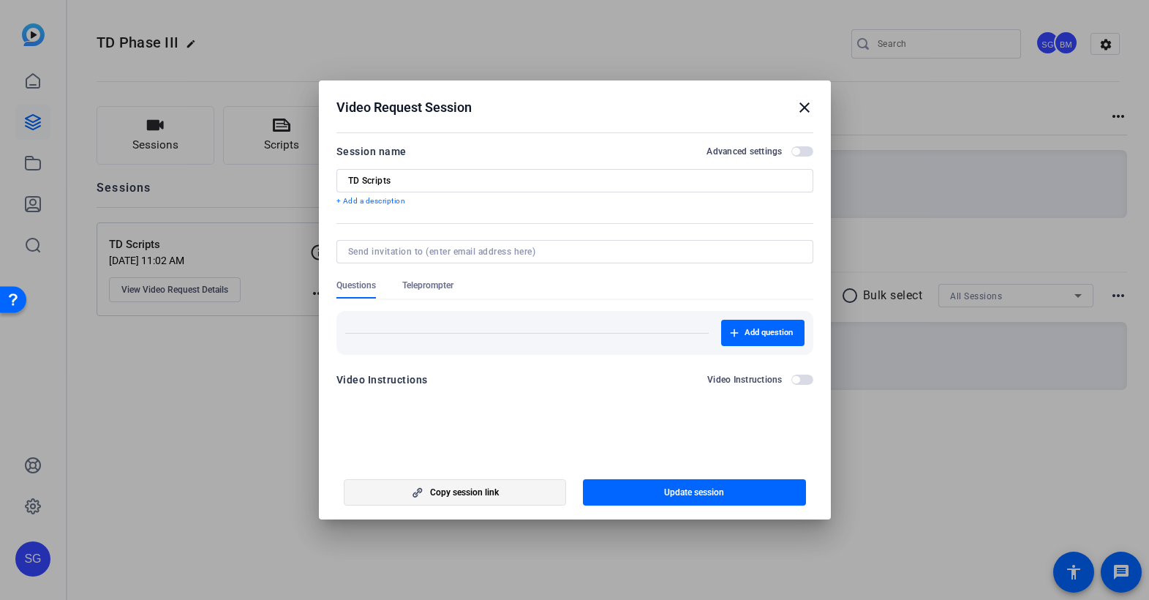
click at [449, 494] on span "Copy session link" at bounding box center [464, 492] width 69 height 12
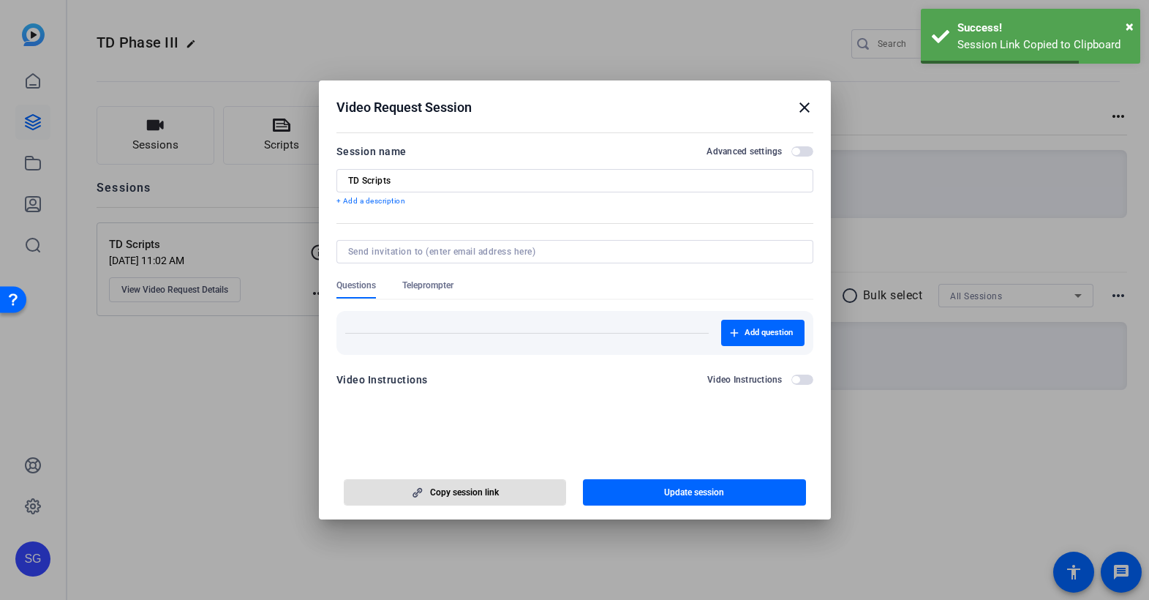
click at [426, 286] on span "Teleprompter" at bounding box center [427, 285] width 51 height 12
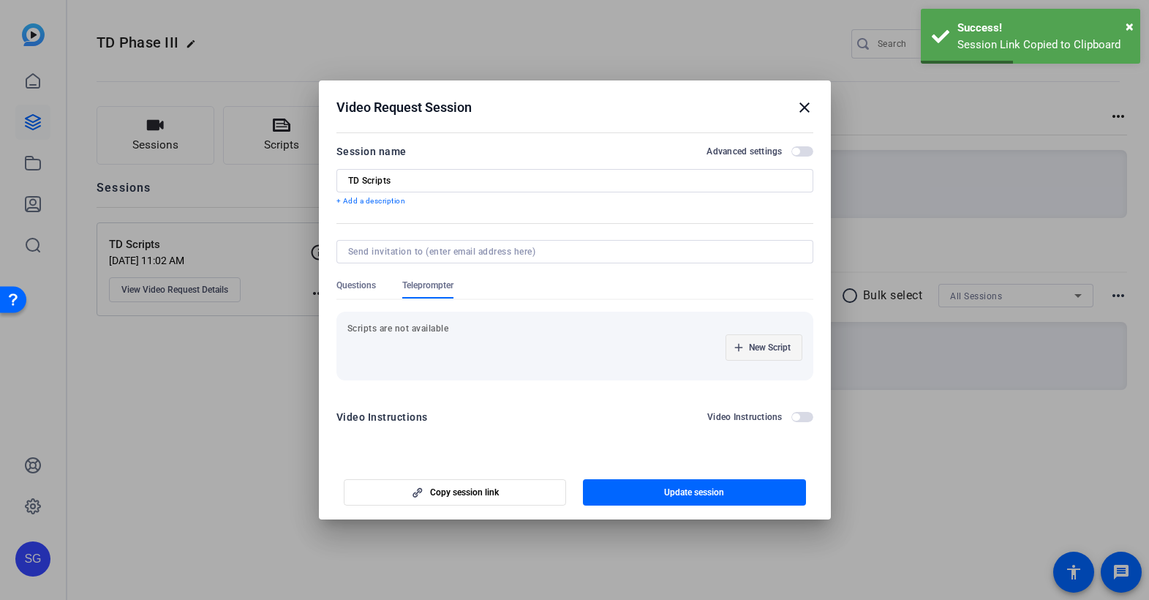
click at [766, 350] on span "New Script" at bounding box center [770, 348] width 42 height 12
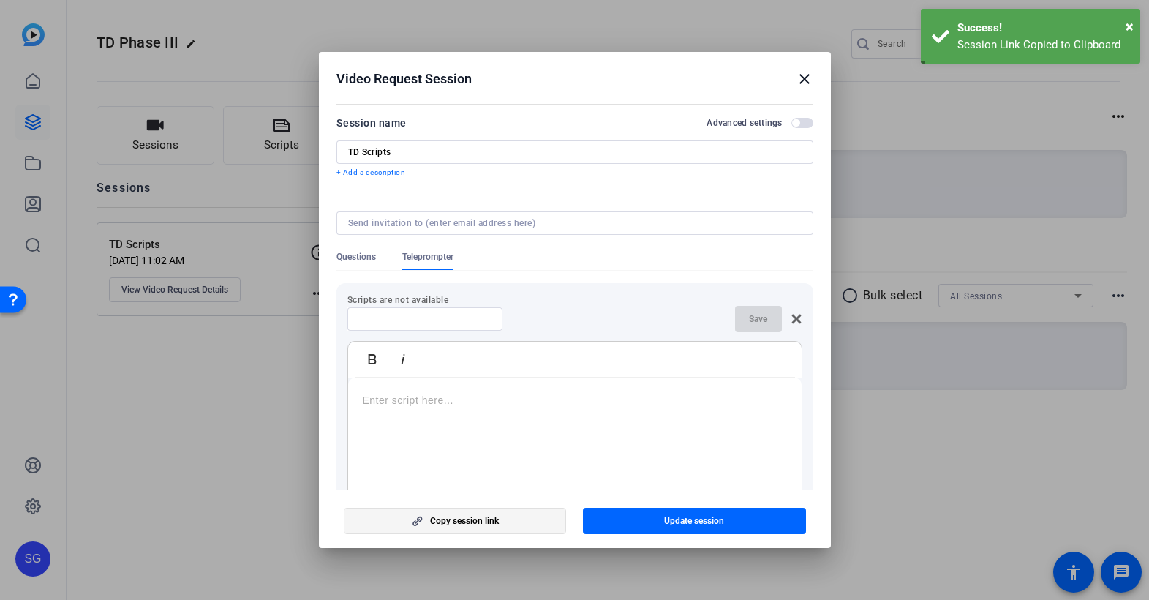
click at [446, 521] on span "Copy session link" at bounding box center [464, 521] width 69 height 12
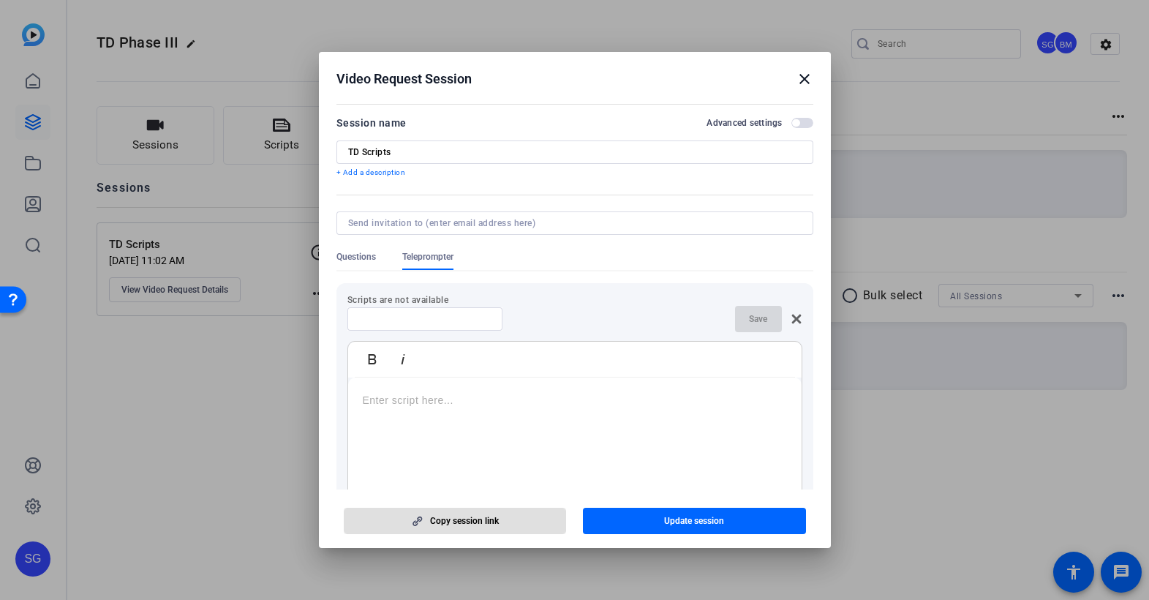
click at [39, 80] on div at bounding box center [574, 300] width 1149 height 600
click at [35, 83] on div at bounding box center [574, 300] width 1149 height 600
click at [807, 77] on mat-icon "close" at bounding box center [805, 79] width 18 height 18
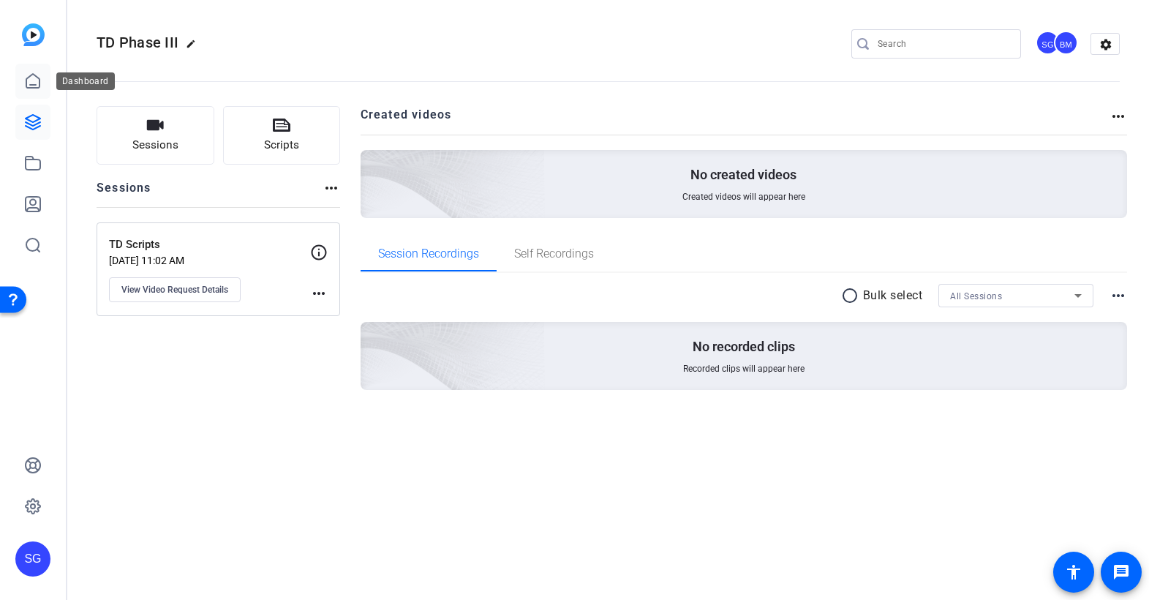
click at [38, 85] on icon at bounding box center [33, 81] width 18 height 18
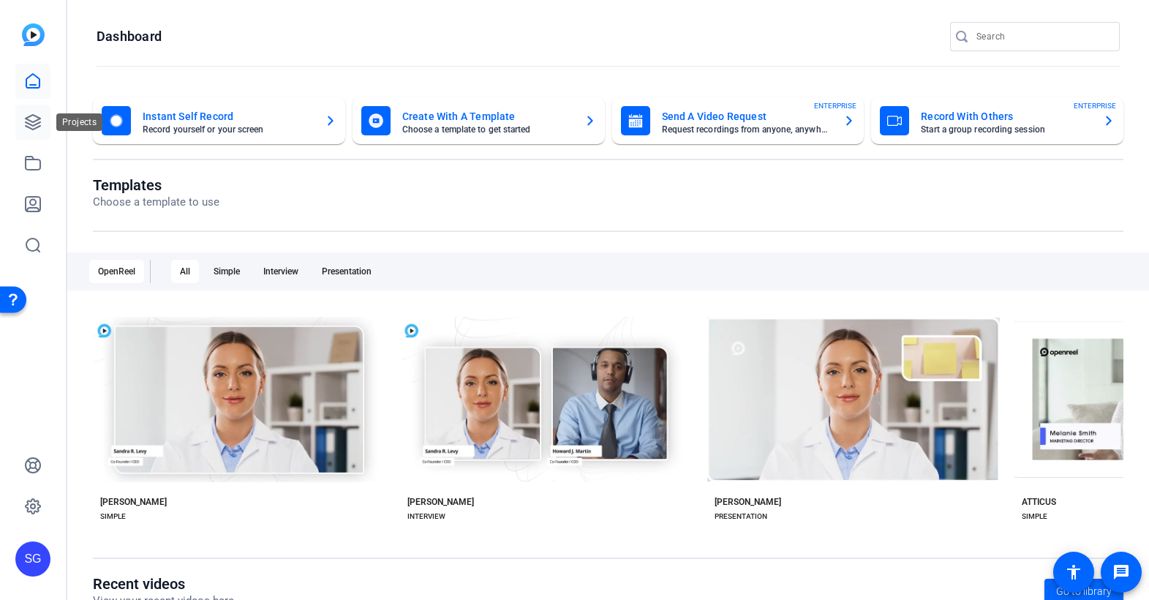
click at [34, 125] on icon at bounding box center [33, 122] width 15 height 15
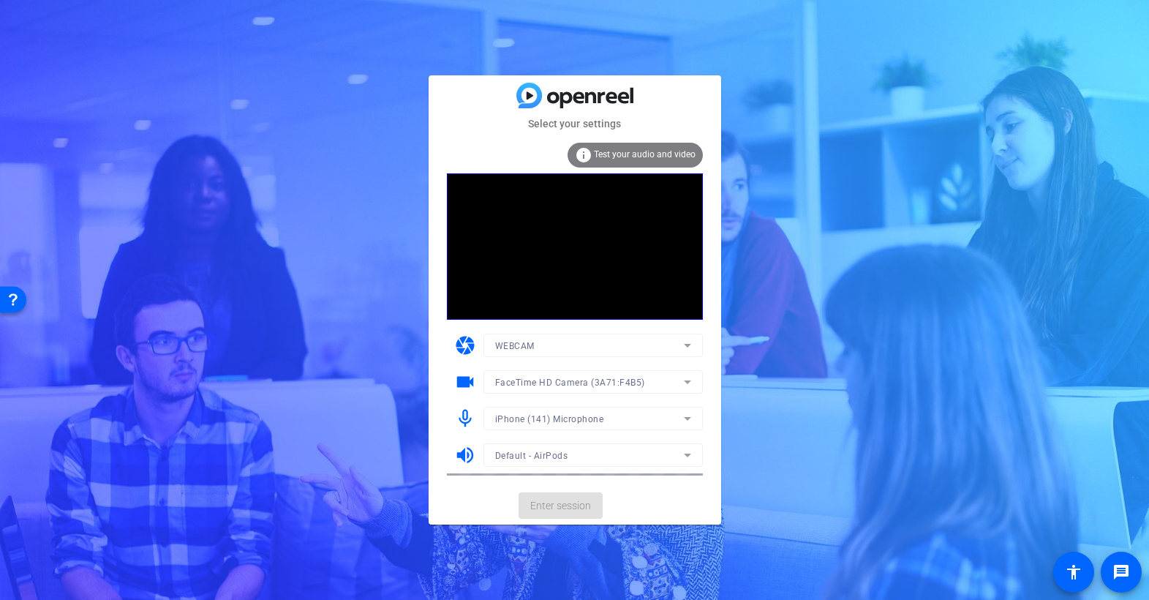
click at [560, 507] on span "Enter session" at bounding box center [560, 505] width 61 height 15
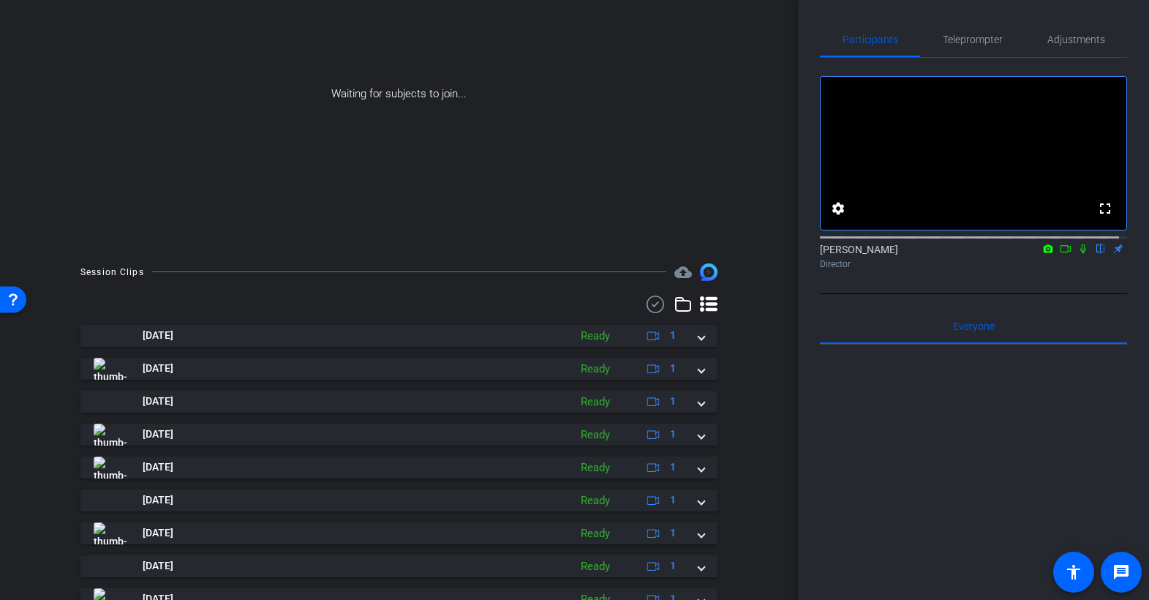
scroll to position [221, 0]
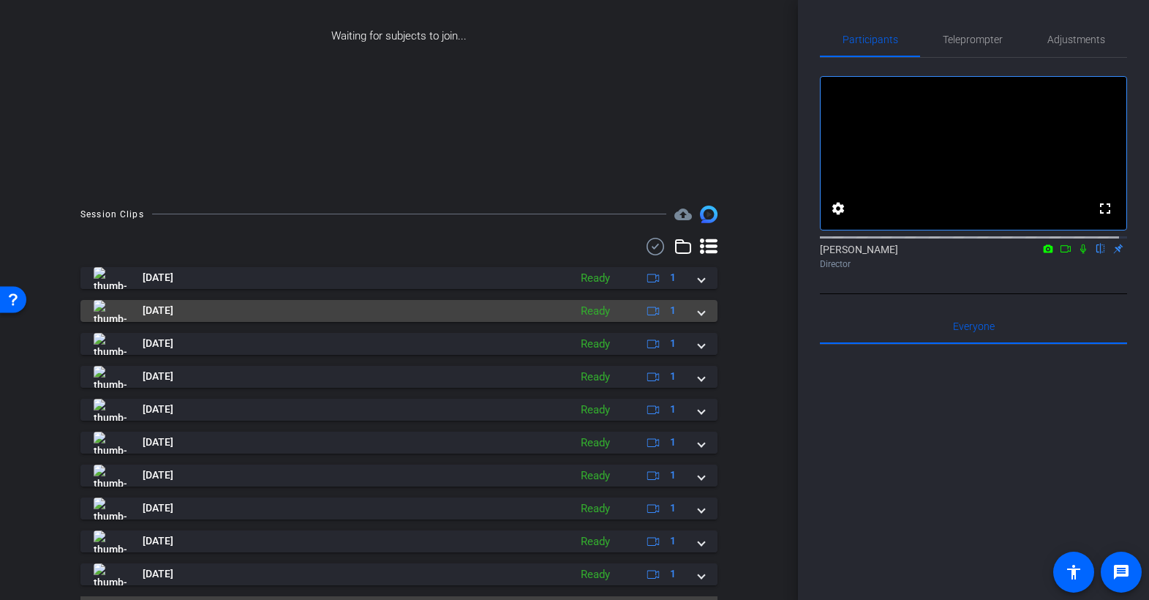
click at [113, 309] on img at bounding box center [110, 311] width 33 height 22
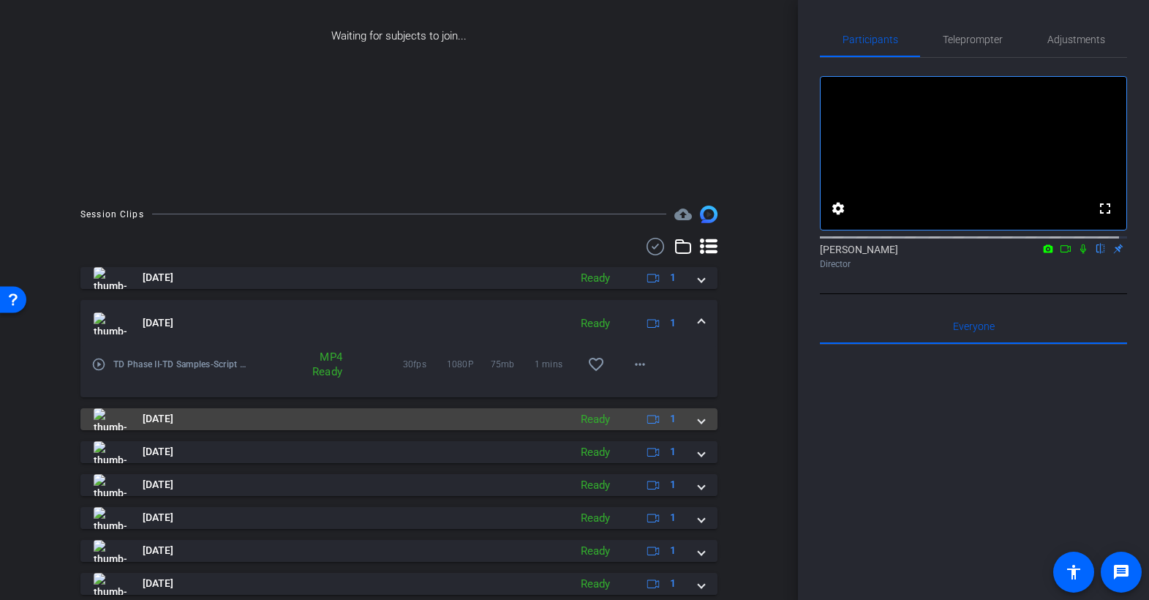
click at [173, 413] on span "[DATE]" at bounding box center [158, 418] width 31 height 15
